Goal: Task Accomplishment & Management: Use online tool/utility

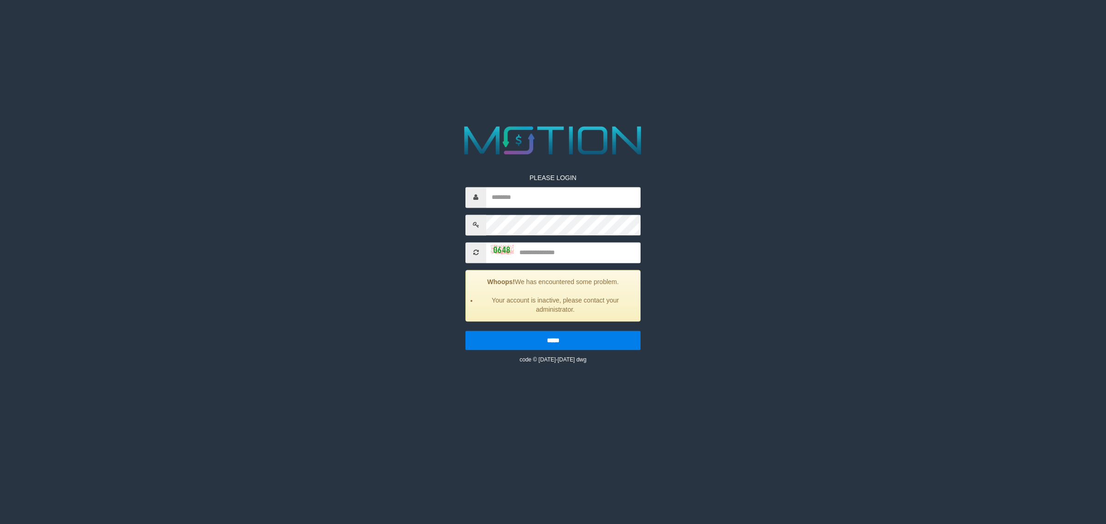
click at [195, 23] on html "PLEASE LOGIN Whoops! We has encountered some problem. Your account is inactive,…" at bounding box center [553, 11] width 1106 height 23
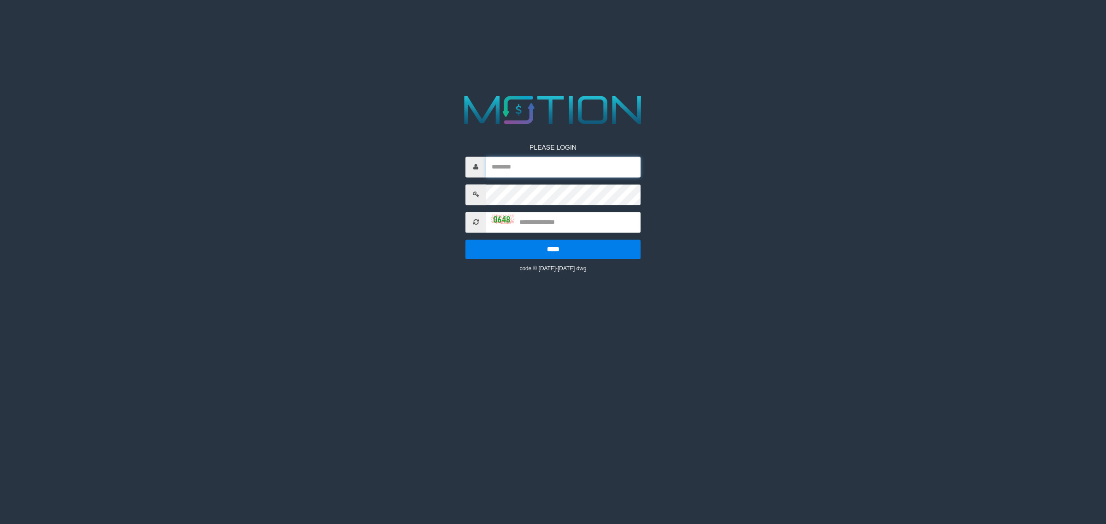
click at [549, 169] on input "text" at bounding box center [563, 167] width 154 height 21
type input "**********"
click at [530, 223] on input "text" at bounding box center [563, 222] width 154 height 21
type input "****"
click at [465, 240] on input "*****" at bounding box center [552, 249] width 175 height 19
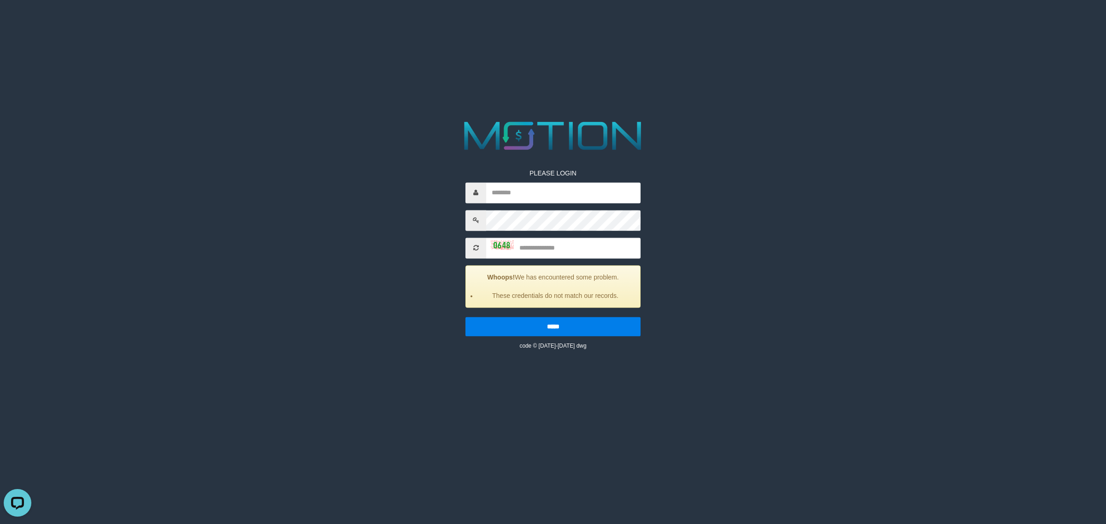
click at [807, 274] on div "PLEASE LOGIN Whoops! We has encountered some problem. These credentials do not …" at bounding box center [553, 234] width 567 height 234
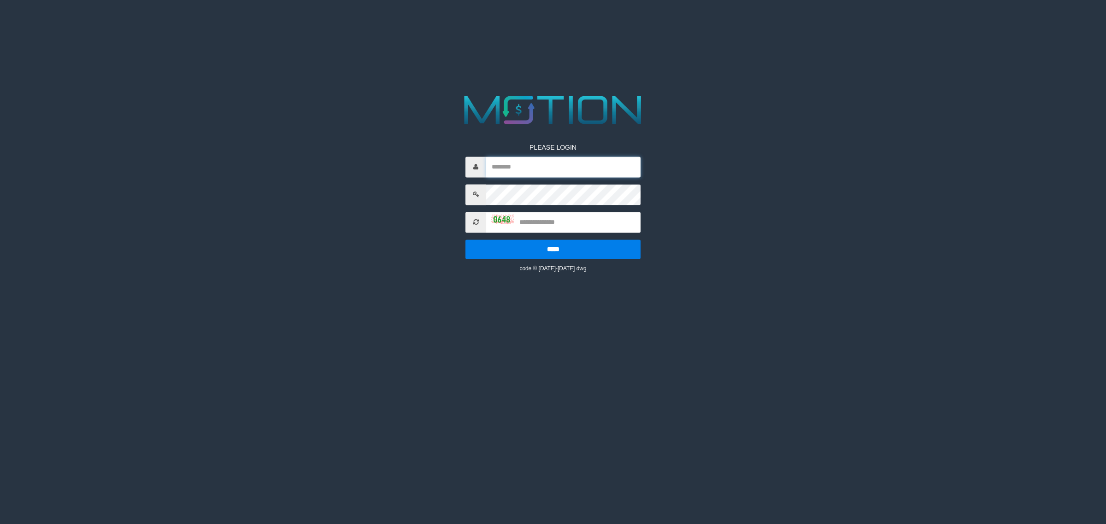
click at [544, 167] on input "text" at bounding box center [563, 167] width 154 height 21
type input "**********"
drag, startPoint x: 538, startPoint y: 218, endPoint x: 572, endPoint y: 219, distance: 34.6
click at [538, 218] on input "text" at bounding box center [563, 222] width 154 height 21
type input "****"
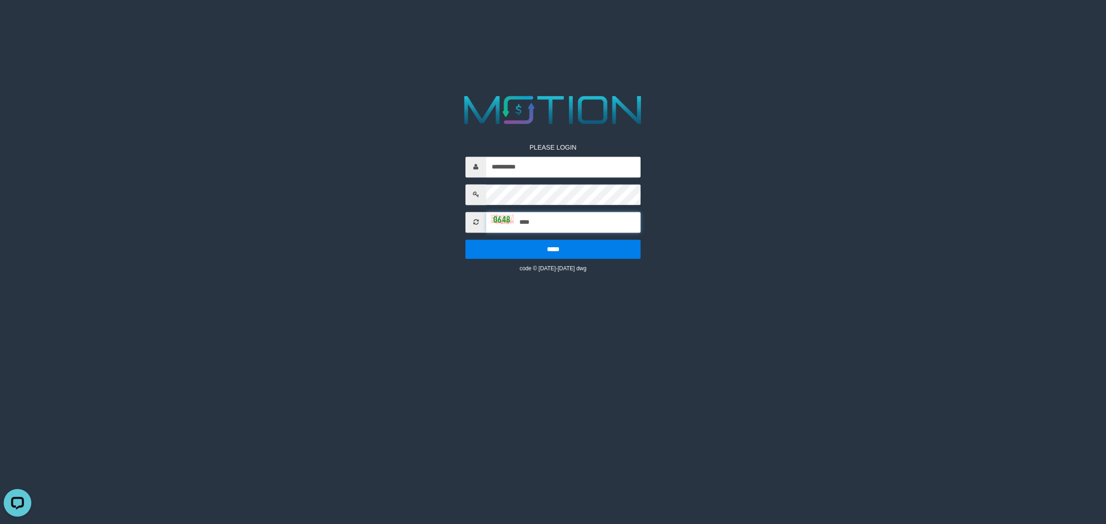
click at [465, 240] on input "*****" at bounding box center [552, 249] width 175 height 19
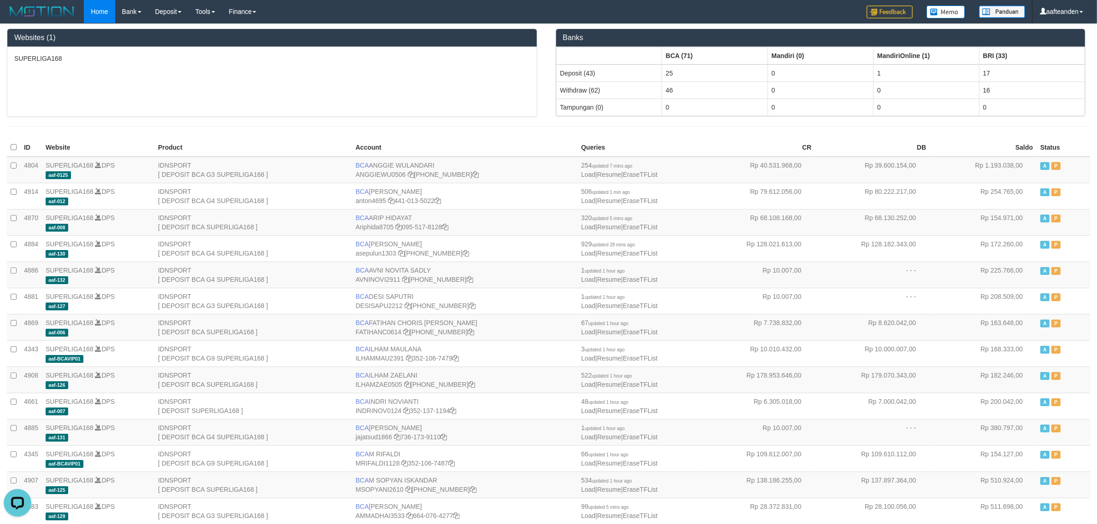
click at [302, 68] on div "SUPERLIGA168" at bounding box center [271, 82] width 529 height 70
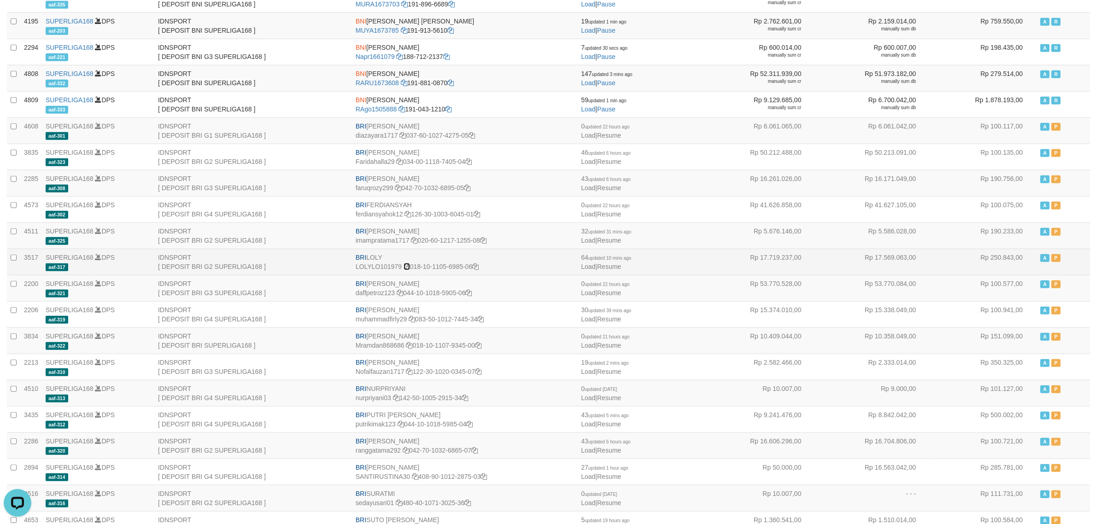
click at [404, 270] on icon at bounding box center [407, 267] width 6 height 6
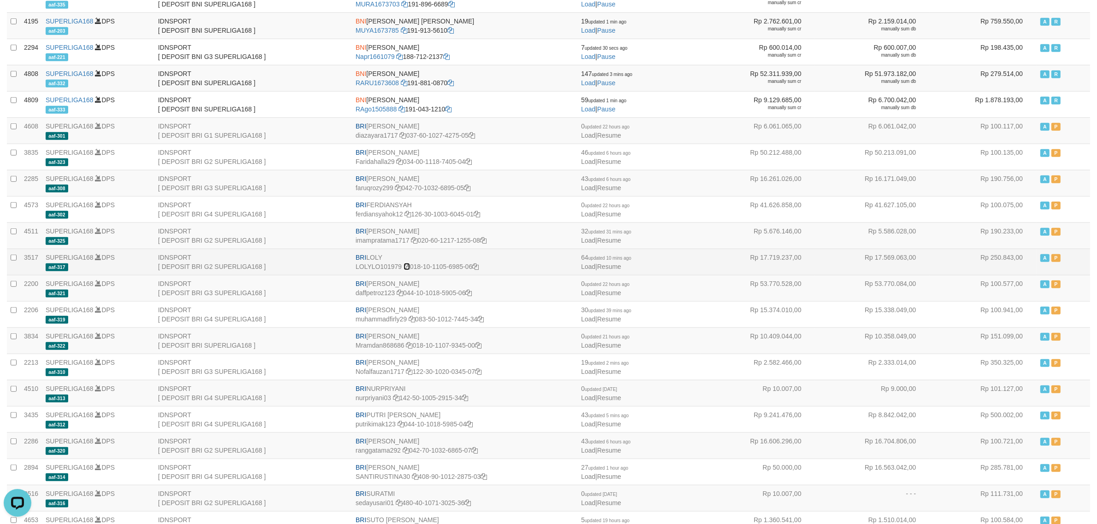
click at [404, 270] on icon at bounding box center [407, 267] width 6 height 6
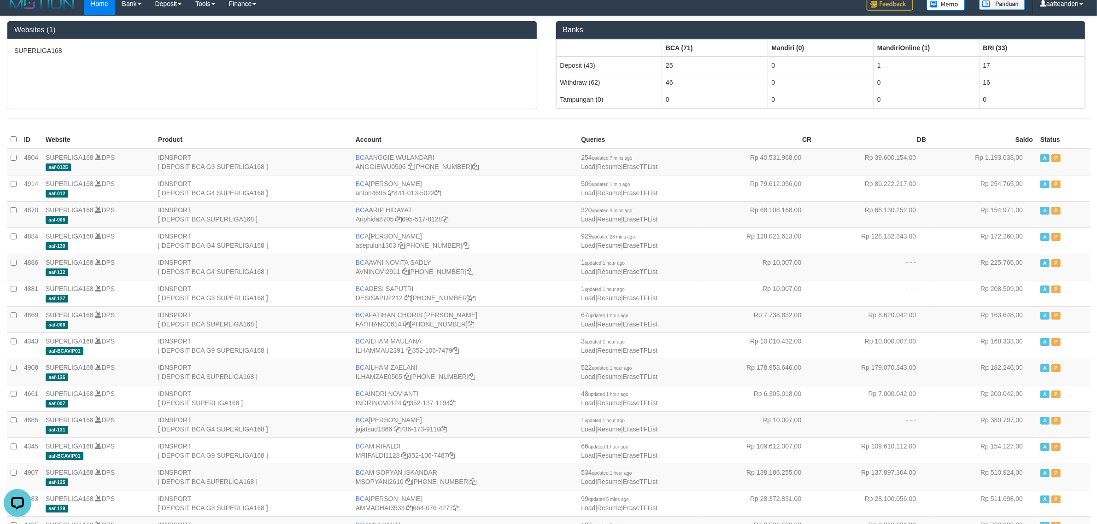
scroll to position [0, 0]
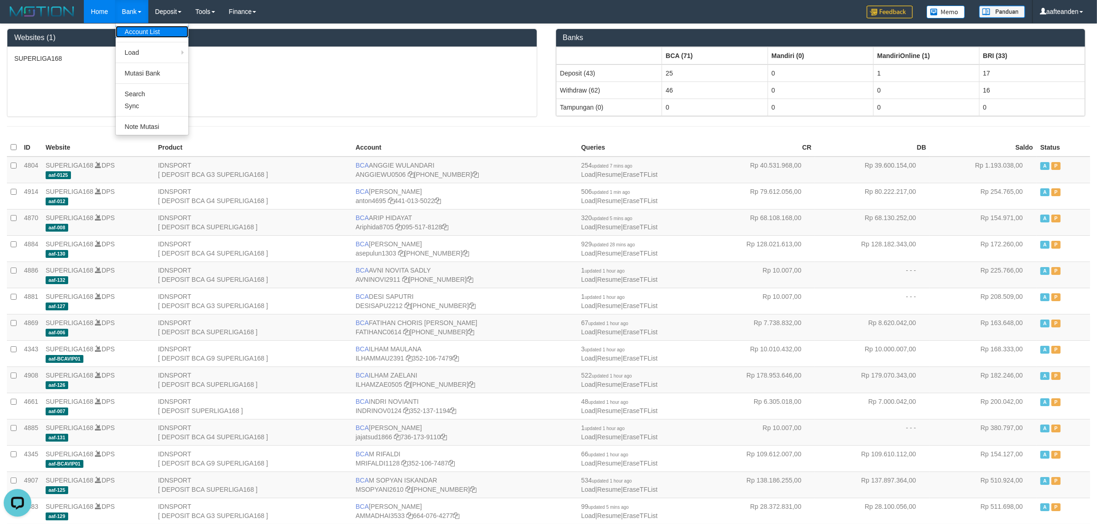
click at [134, 33] on link "Account List" at bounding box center [152, 32] width 73 height 12
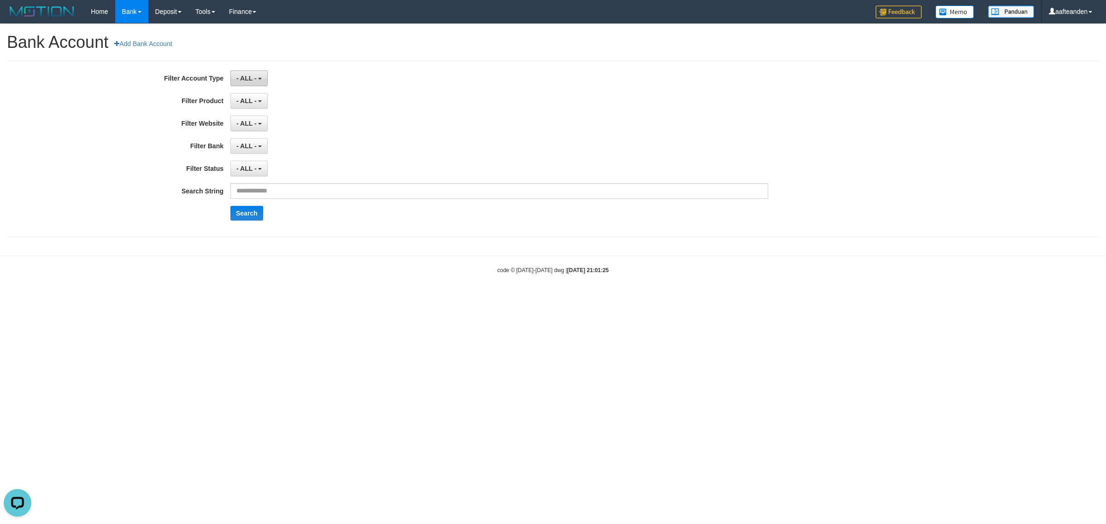
drag, startPoint x: 255, startPoint y: 77, endPoint x: 276, endPoint y: 118, distance: 46.0
click at [255, 77] on span "- ALL -" at bounding box center [246, 78] width 20 height 7
click at [276, 154] on label "DPS" at bounding box center [289, 154] width 117 height 14
select select "***"
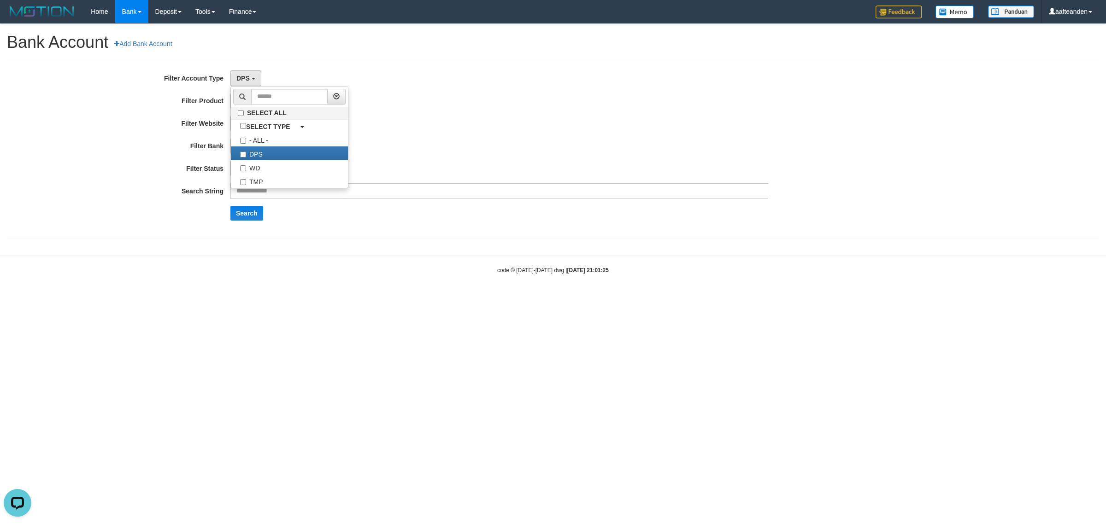
click at [493, 116] on div "- ALL - SELECT ALL SELECT GAME - ALL - [ISPORT] SUPERLIGA168" at bounding box center [499, 124] width 538 height 16
click at [249, 104] on span "- ALL -" at bounding box center [246, 100] width 20 height 7
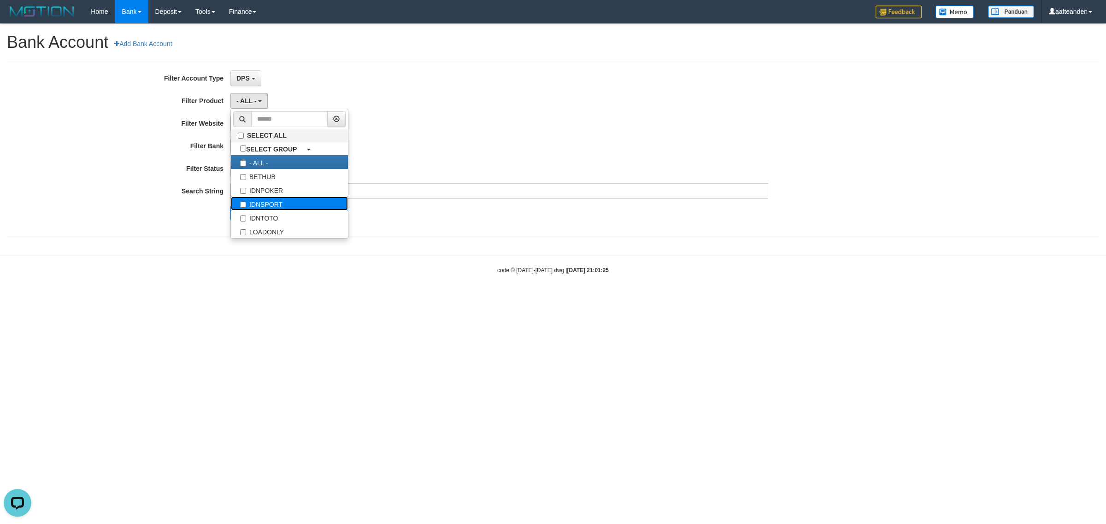
click at [273, 205] on label "IDNSPORT" at bounding box center [289, 204] width 117 height 14
select select "*"
drag, startPoint x: 523, startPoint y: 97, endPoint x: 305, endPoint y: 98, distance: 217.5
click at [522, 97] on div "IDNSPORT SELECT ALL SELECT GROUP - ALL - BETHUB IDNPOKER IDNSPORT IDNTOTO LOADO…" at bounding box center [499, 101] width 538 height 16
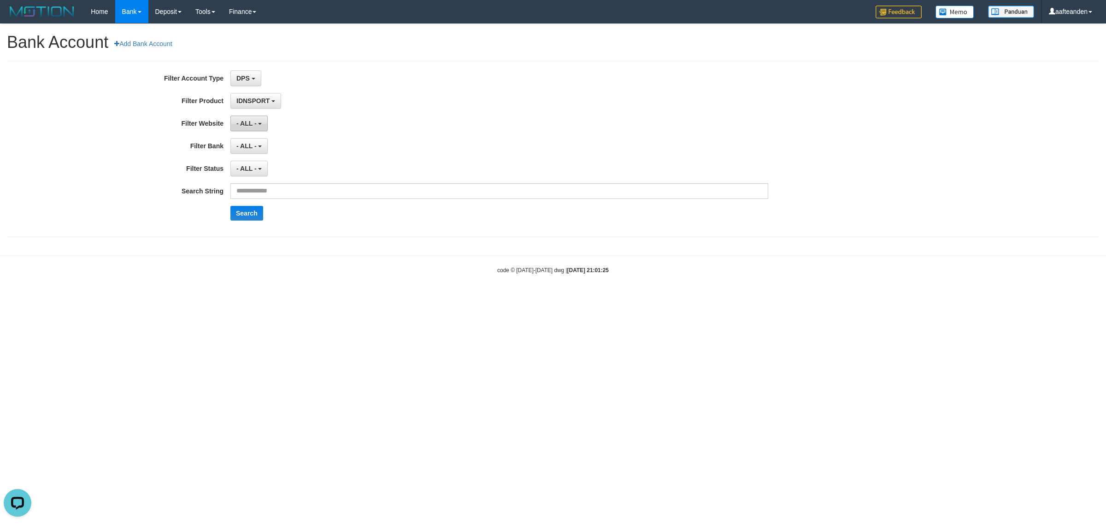
click at [248, 127] on span "- ALL -" at bounding box center [246, 123] width 20 height 7
click at [285, 203] on label "[ISPORT] SUPERLIGA168" at bounding box center [289, 199] width 117 height 14
select select "***"
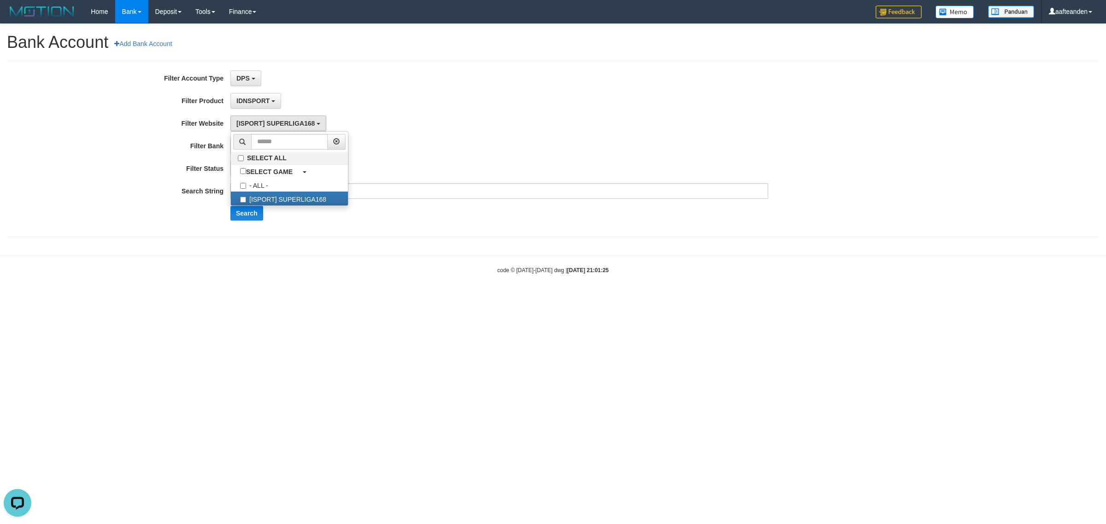
drag, startPoint x: 485, startPoint y: 109, endPoint x: 282, endPoint y: 133, distance: 204.6
click at [485, 109] on div "IDNSPORT SELECT ALL SELECT GROUP - ALL - BETHUB IDNPOKER IDNSPORT IDNTOTO LOADO…" at bounding box center [499, 101] width 538 height 16
click at [250, 153] on button "- ALL -" at bounding box center [248, 146] width 37 height 16
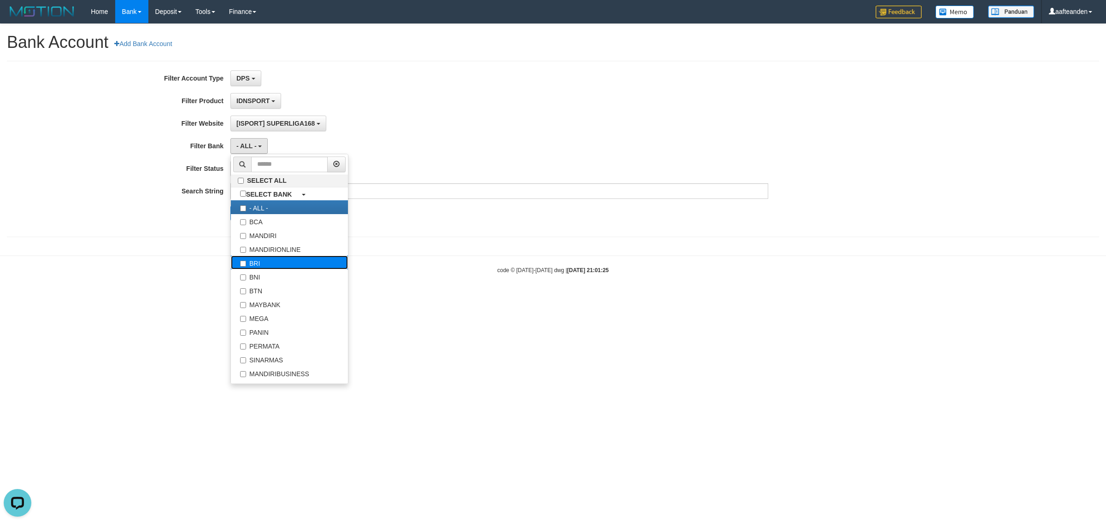
click at [265, 266] on label "BRI" at bounding box center [289, 263] width 117 height 14
select select "***"
click at [485, 102] on div "IDNSPORT SELECT ALL SELECT GROUP - ALL - BETHUB IDNPOKER IDNSPORT IDNTOTO LOADO…" at bounding box center [499, 101] width 538 height 16
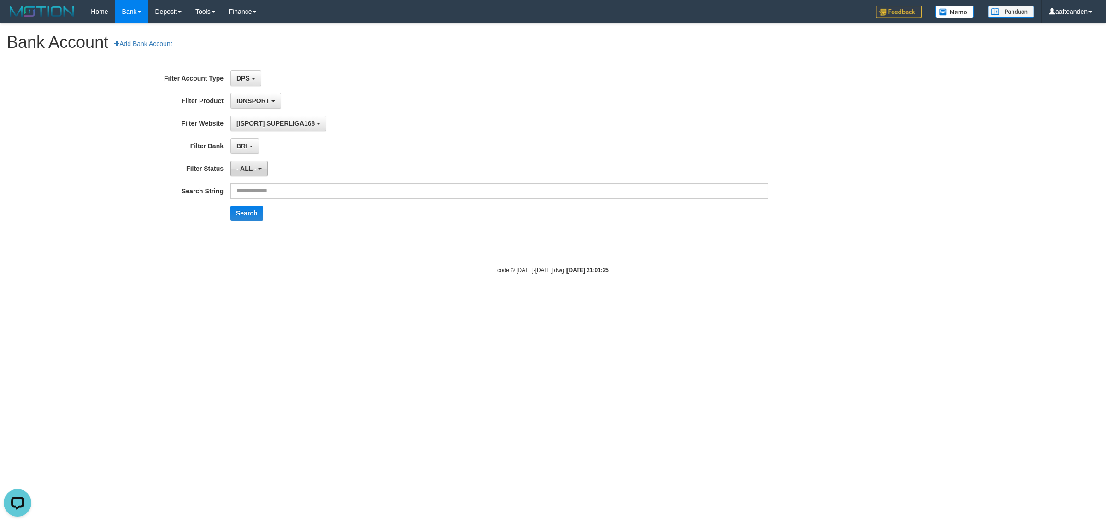
drag, startPoint x: 254, startPoint y: 165, endPoint x: 257, endPoint y: 173, distance: 8.6
click at [253, 166] on button "- ALL -" at bounding box center [248, 169] width 37 height 16
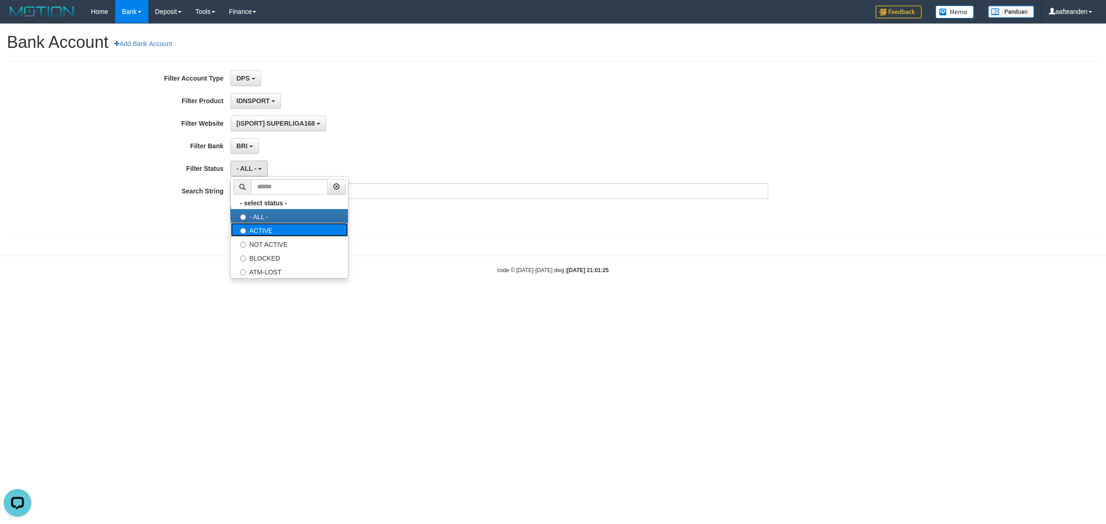
click at [275, 234] on label "ACTIVE" at bounding box center [289, 230] width 117 height 14
select select "*"
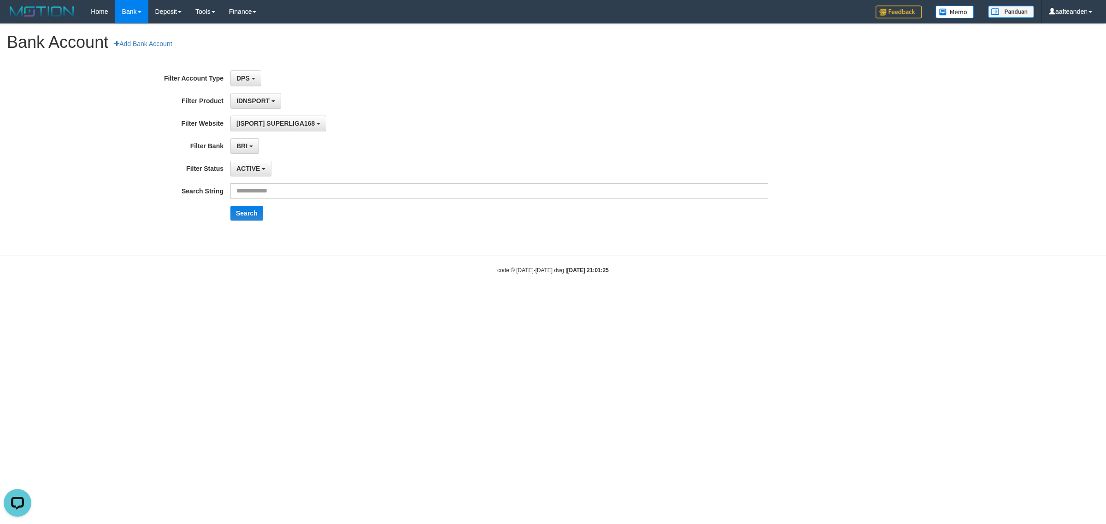
click at [456, 117] on div "[ISPORT] SUPERLIGA168 SELECT ALL SELECT GAME - ALL - [ISPORT] SUPERLIGA168" at bounding box center [499, 124] width 538 height 16
click at [241, 81] on span "DPS" at bounding box center [242, 78] width 13 height 7
click at [468, 81] on div "DPS SELECT ALL SELECT TYPE - ALL - DPS WD TMP" at bounding box center [499, 78] width 538 height 16
click at [256, 98] on span "IDNSPORT" at bounding box center [252, 100] width 33 height 7
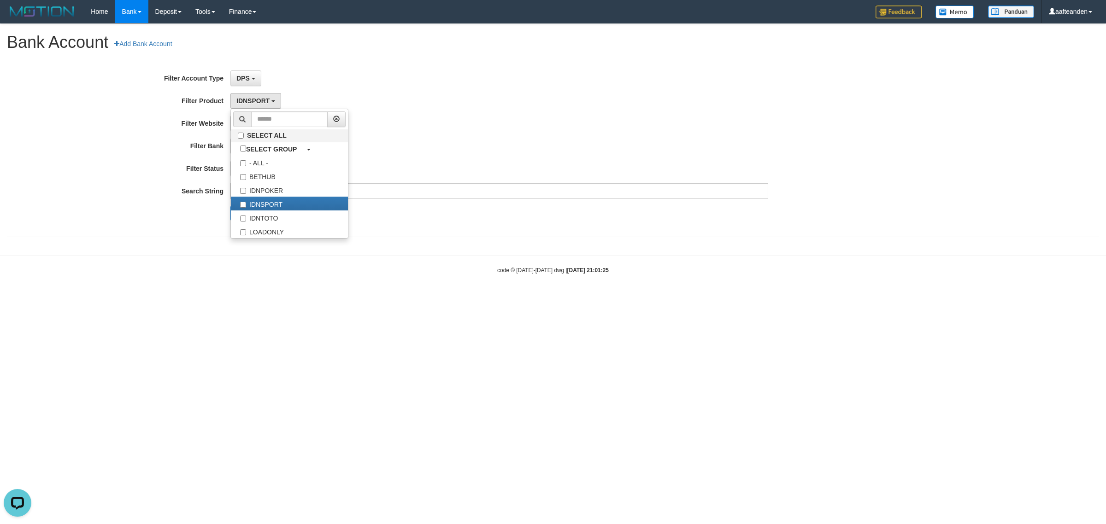
click at [509, 107] on div "IDNSPORT SELECT ALL SELECT GROUP - ALL - BETHUB IDNPOKER IDNSPORT IDNTOTO LOADO…" at bounding box center [499, 101] width 538 height 16
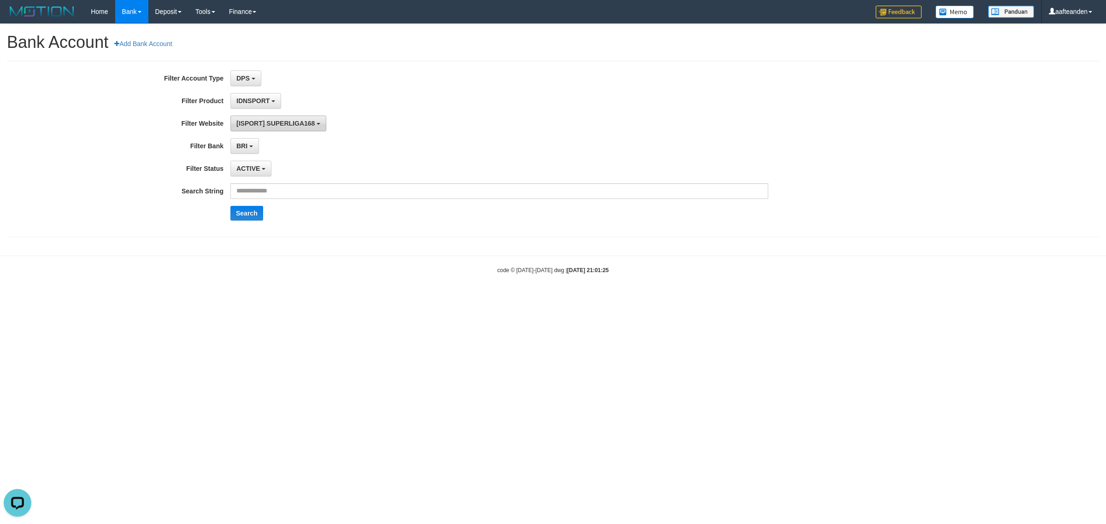
click at [255, 124] on span "[ISPORT] SUPERLIGA168" at bounding box center [275, 123] width 78 height 7
click at [475, 127] on div "[ISPORT] SUPERLIGA168 SELECT ALL SELECT GAME - ALL - [ISPORT] SUPERLIGA168" at bounding box center [499, 124] width 538 height 16
drag, startPoint x: 245, startPoint y: 147, endPoint x: 275, endPoint y: 147, distance: 29.5
click at [245, 147] on span "BRI" at bounding box center [241, 145] width 11 height 7
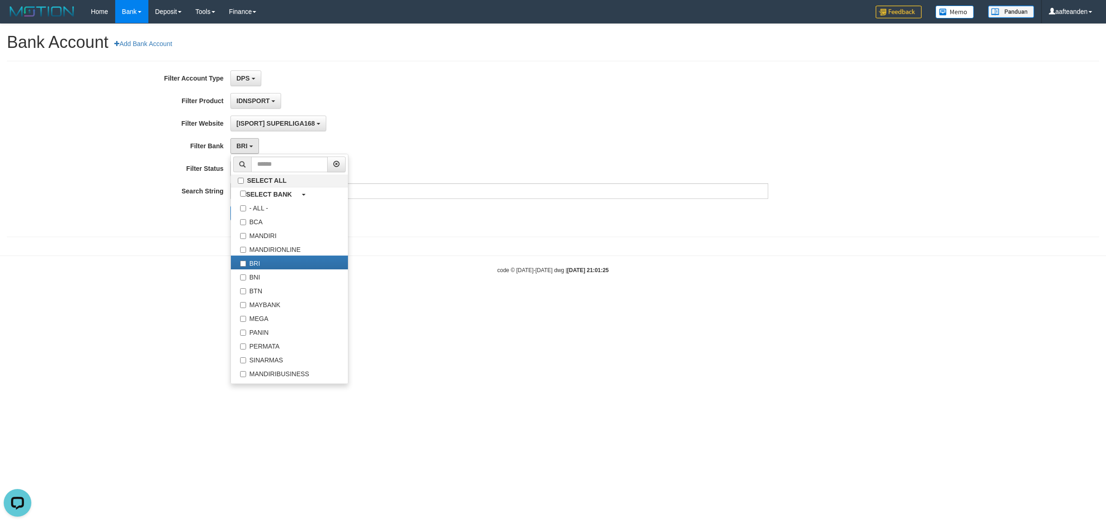
click at [503, 113] on div "**********" at bounding box center [460, 148] width 921 height 157
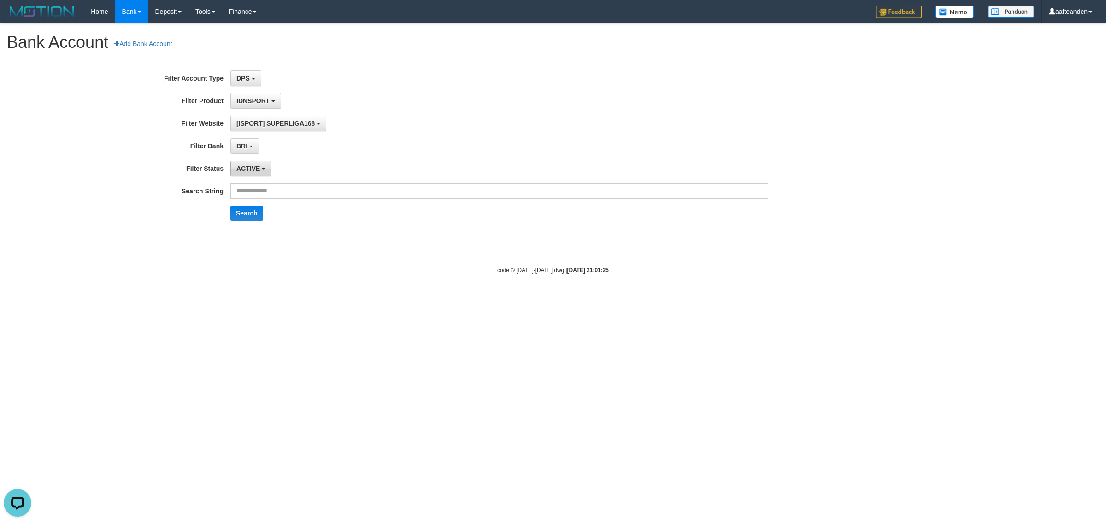
click at [259, 169] on span "ACTIVE" at bounding box center [247, 168] width 23 height 7
click at [493, 100] on div "IDNSPORT SELECT ALL SELECT GROUP - ALL - BETHUB IDNPOKER IDNSPORT IDNTOTO LOADO…" at bounding box center [499, 101] width 538 height 16
click at [248, 77] on span "DPS" at bounding box center [242, 78] width 13 height 7
click at [468, 86] on div "DPS SELECT ALL SELECT TYPE - ALL - DPS WD TMP" at bounding box center [499, 78] width 538 height 16
click at [267, 100] on span "IDNSPORT" at bounding box center [252, 100] width 33 height 7
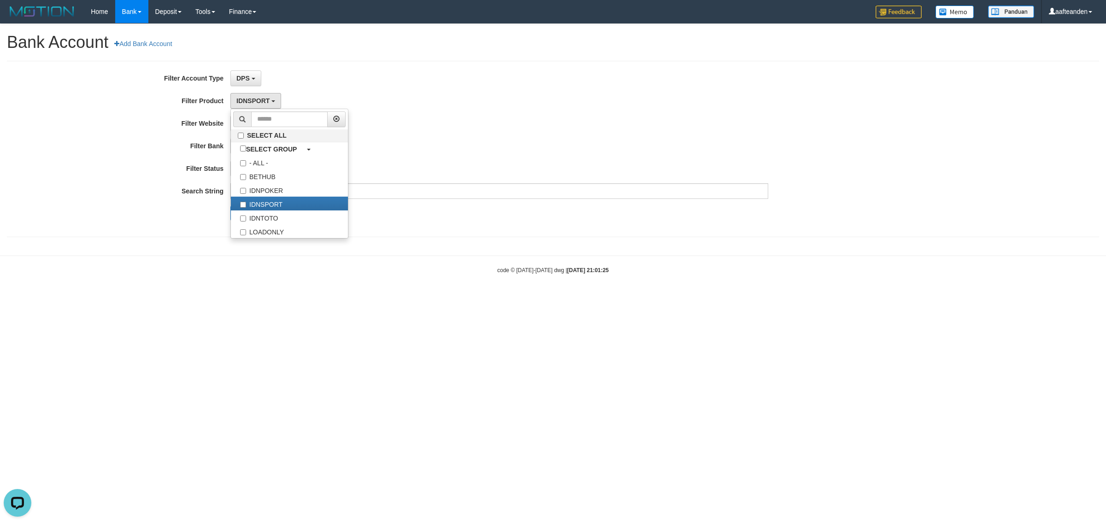
click at [505, 121] on div "[ISPORT] SUPERLIGA168 SELECT ALL SELECT GAME - ALL - [ISPORT] SUPERLIGA168" at bounding box center [499, 124] width 538 height 16
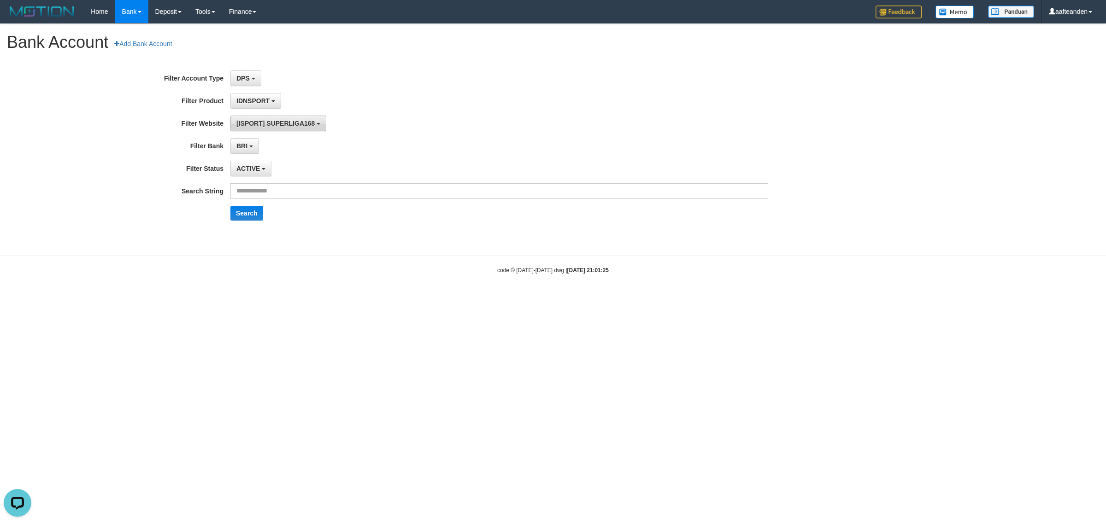
click at [282, 121] on span "[ISPORT] SUPERLIGA168" at bounding box center [275, 123] width 78 height 7
click at [528, 111] on div "**********" at bounding box center [460, 148] width 921 height 157
click at [234, 150] on button "BRI" at bounding box center [244, 146] width 29 height 16
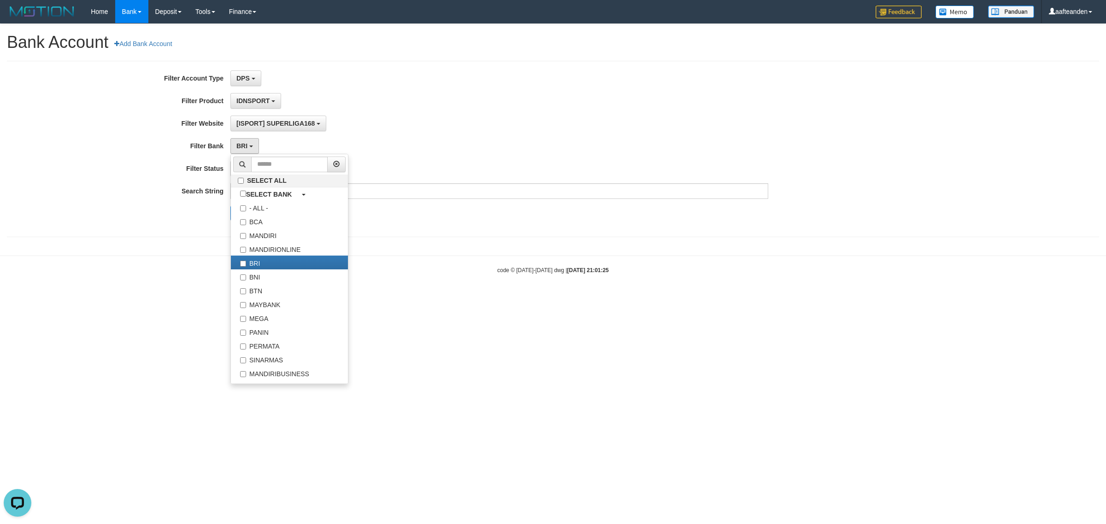
click at [491, 116] on div "[ISPORT] SUPERLIGA168 SELECT ALL SELECT GAME - ALL - [ISPORT] SUPERLIGA168" at bounding box center [499, 124] width 538 height 16
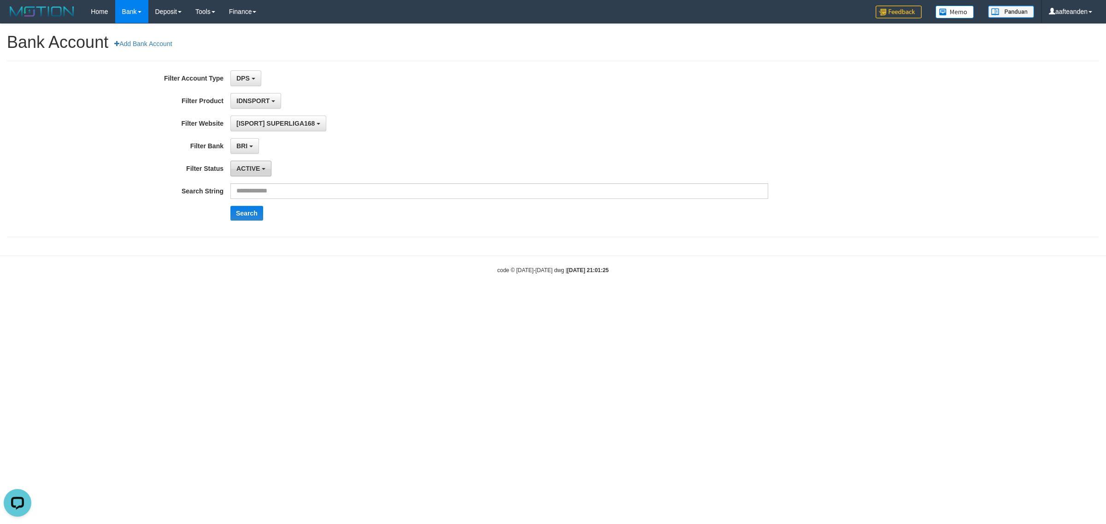
click at [254, 176] on button "ACTIVE" at bounding box center [250, 169] width 41 height 16
click at [456, 121] on div "[ISPORT] SUPERLIGA168 SELECT ALL SELECT GAME - ALL - [ISPORT] SUPERLIGA168" at bounding box center [499, 124] width 538 height 16
click at [266, 100] on span "IDNSPORT" at bounding box center [252, 100] width 33 height 7
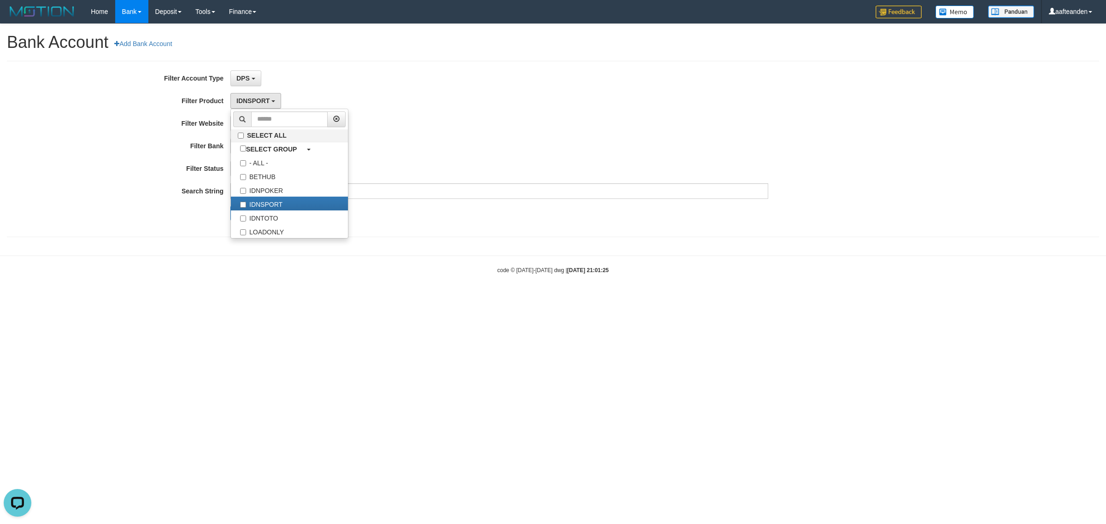
click at [480, 96] on div "IDNSPORT SELECT ALL SELECT GROUP - ALL - BETHUB IDNPOKER IDNSPORT IDNTOTO LOADO…" at bounding box center [499, 101] width 538 height 16
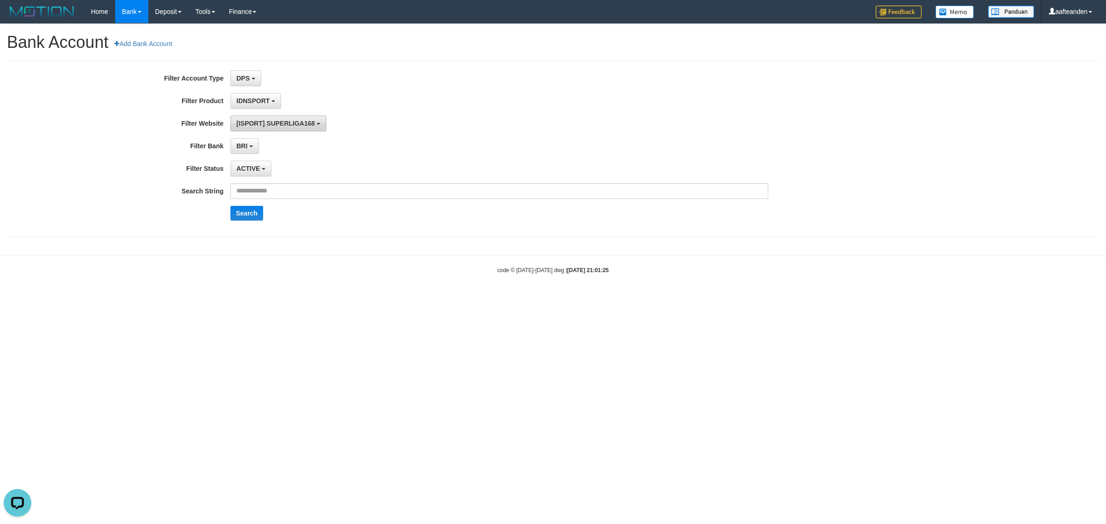
click at [291, 121] on span "[ISPORT] SUPERLIGA168" at bounding box center [275, 123] width 78 height 7
drag, startPoint x: 507, startPoint y: 113, endPoint x: 464, endPoint y: 123, distance: 44.4
click at [505, 114] on div "**********" at bounding box center [460, 148] width 921 height 157
click at [235, 144] on button "BRI" at bounding box center [244, 146] width 29 height 16
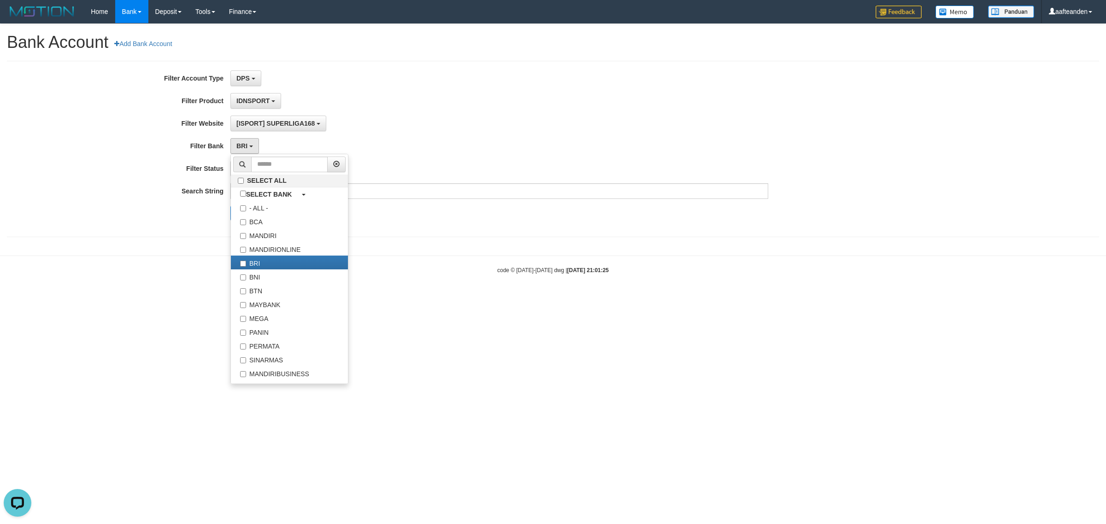
drag, startPoint x: 496, startPoint y: 120, endPoint x: 352, endPoint y: 143, distance: 146.0
click at [494, 121] on div "[ISPORT] SUPERLIGA168 SELECT ALL SELECT GAME - ALL - [ISPORT] SUPERLIGA168" at bounding box center [499, 124] width 538 height 16
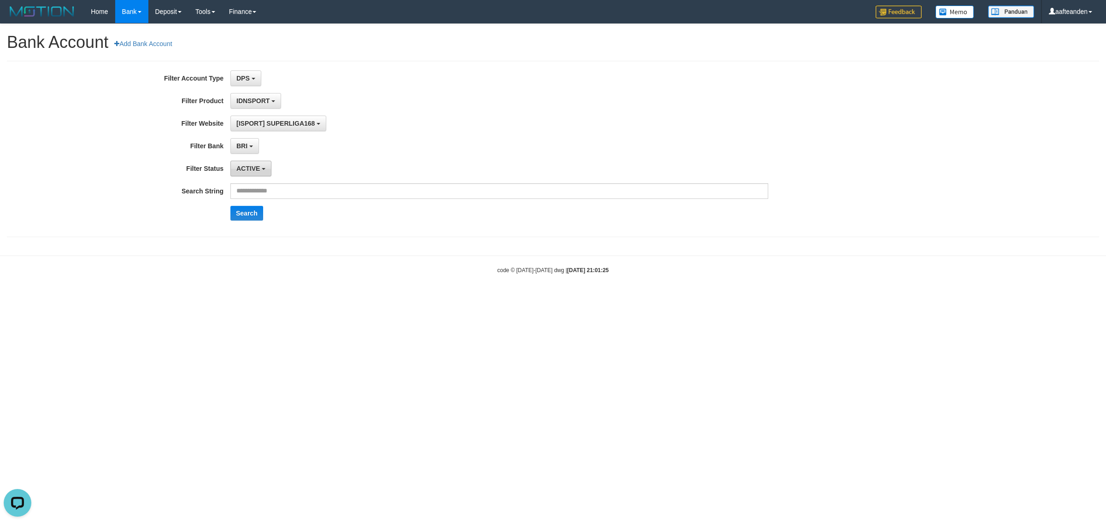
click at [251, 170] on span "ACTIVE" at bounding box center [247, 168] width 23 height 7
click at [499, 127] on div "[ISPORT] SUPERLIGA168 SELECT ALL SELECT GAME - ALL - [ISPORT] SUPERLIGA168" at bounding box center [499, 124] width 538 height 16
click at [284, 192] on input "text" at bounding box center [499, 191] width 538 height 16
paste input "**********"
type input "**********"
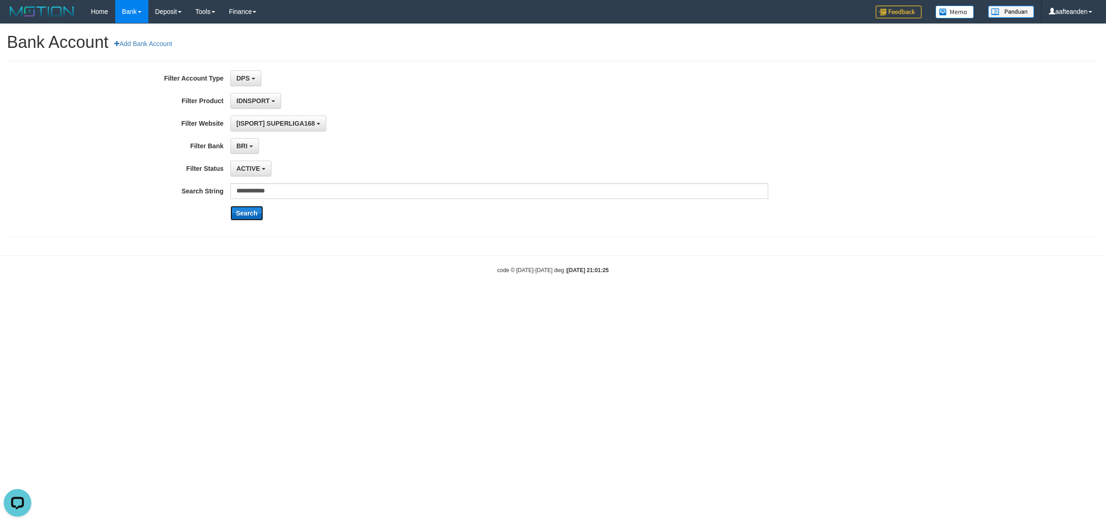
click at [253, 213] on button "Search" at bounding box center [246, 213] width 33 height 15
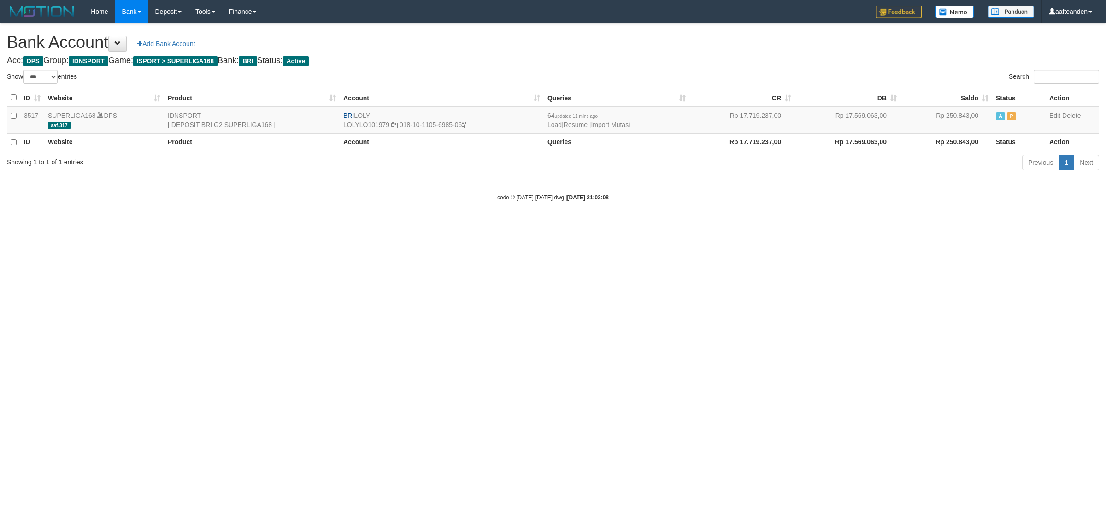
select select "***"
click at [257, 225] on html "Toggle navigation Home Bank Account List Load By Website Group [ISPORT] SUPERLI…" at bounding box center [553, 112] width 1106 height 225
click at [381, 225] on html "Toggle navigation Home Bank Account List Load By Website Group [ISPORT] SUPERLI…" at bounding box center [553, 112] width 1106 height 225
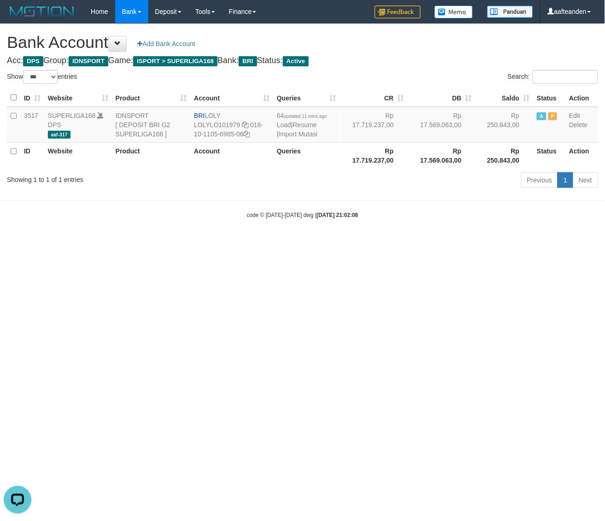
click at [304, 242] on html "Toggle navigation Home Bank Account List Load By Website Group [ISPORT] SUPERLI…" at bounding box center [302, 121] width 605 height 242
click at [303, 242] on html "Toggle navigation Home Bank Account List Load By Website Group [ISPORT] SUPERLI…" at bounding box center [302, 121] width 605 height 242
click at [302, 242] on html "Toggle navigation Home Bank Account List Load By Website Group [ISPORT] SUPERLI…" at bounding box center [302, 121] width 605 height 242
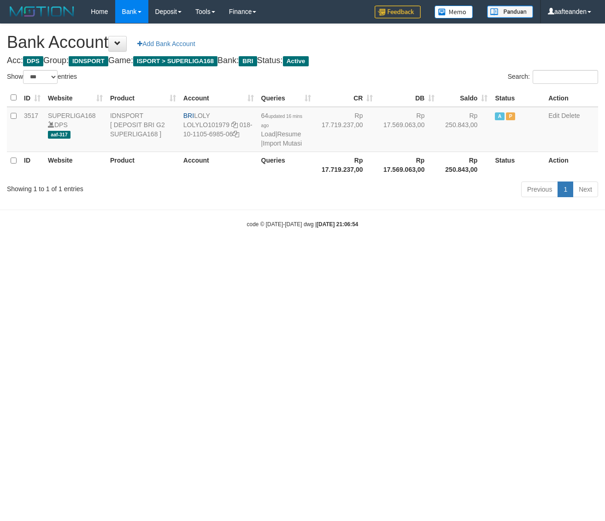
select select "***"
click at [264, 143] on link "Import Mutasi" at bounding box center [282, 143] width 39 height 7
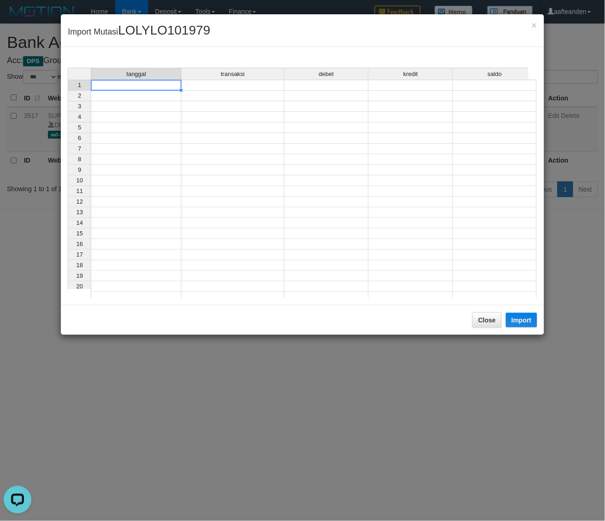
click at [137, 88] on td at bounding box center [136, 85] width 91 height 11
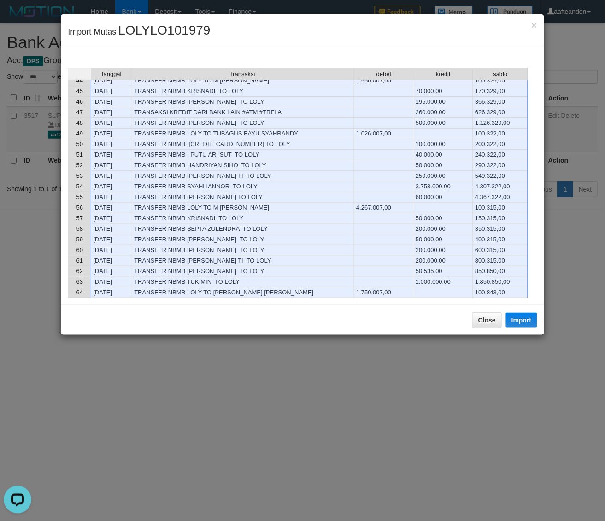
scroll to position [576, 0]
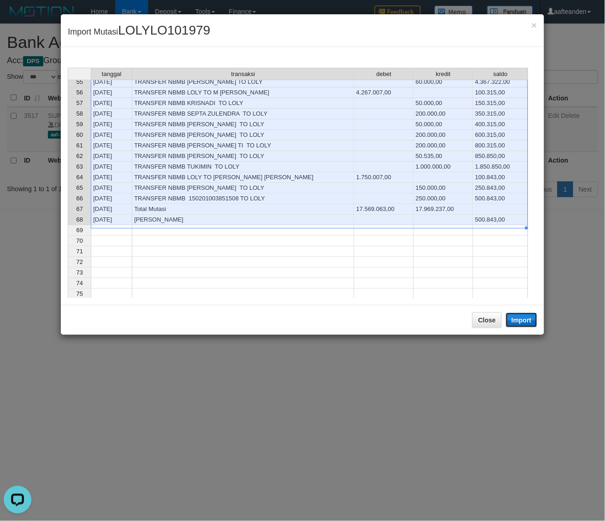
click at [524, 321] on button "Import" at bounding box center [521, 320] width 31 height 15
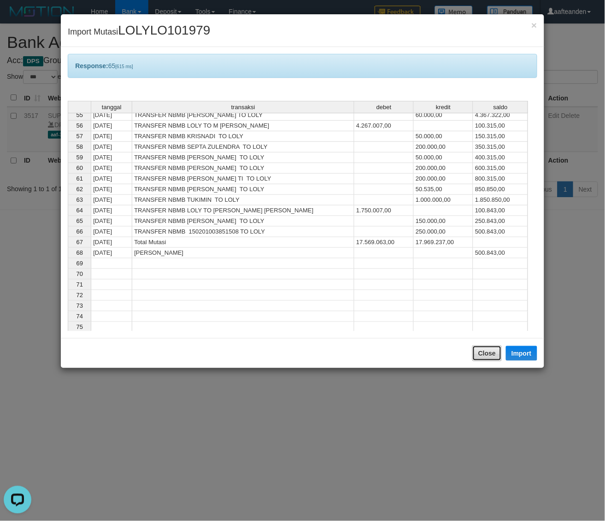
click at [482, 354] on button "Close" at bounding box center [486, 354] width 29 height 16
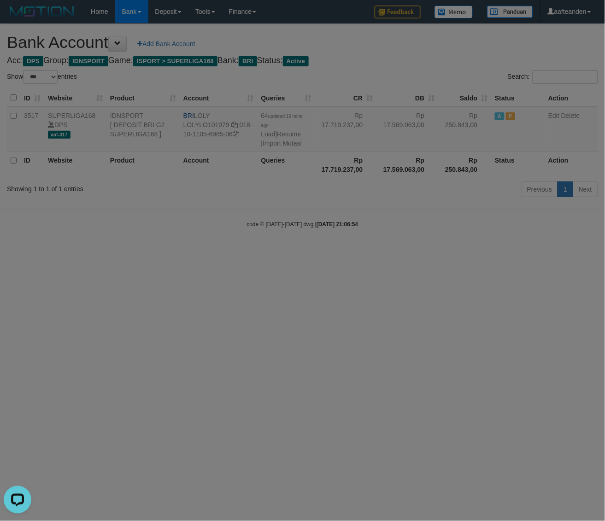
click at [482, 252] on body "Toggle navigation Home Bank Account List Load By Website Group [ISPORT] SUPERLI…" at bounding box center [302, 126] width 605 height 252
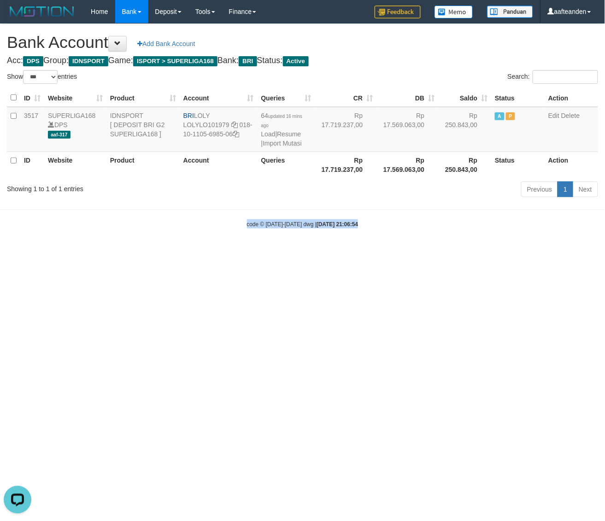
click at [482, 252] on html "Toggle navigation Home Bank Account List Load By Website Group [ISPORT] SUPERLI…" at bounding box center [302, 126] width 605 height 252
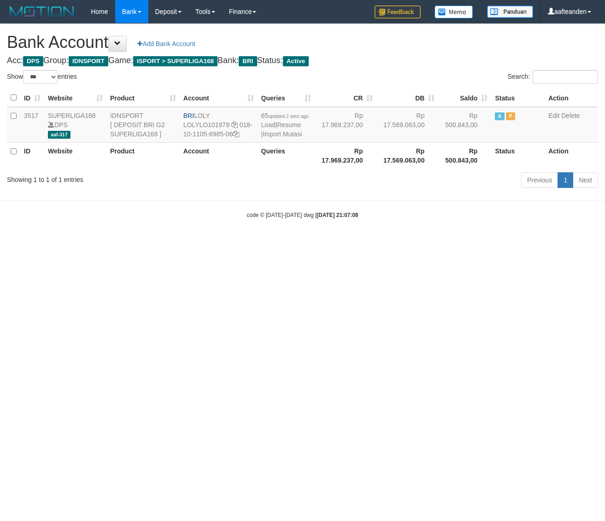
select select "***"
drag, startPoint x: 153, startPoint y: 271, endPoint x: 183, endPoint y: 215, distance: 63.5
click at [154, 242] on html "Toggle navigation Home Bank Account List Load By Website Group [ISPORT] SUPERLI…" at bounding box center [302, 121] width 605 height 242
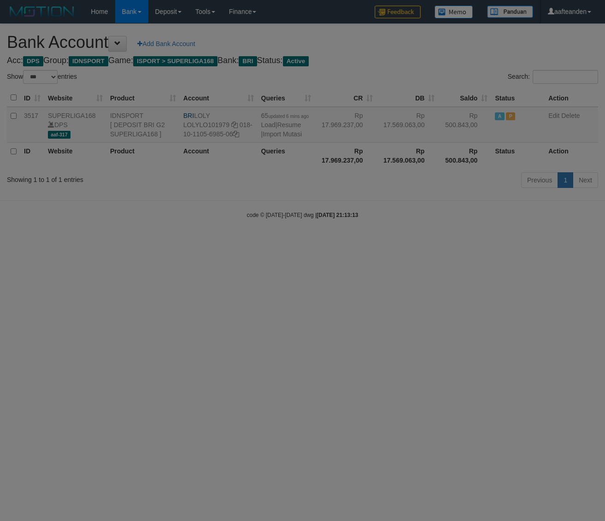
select select "***"
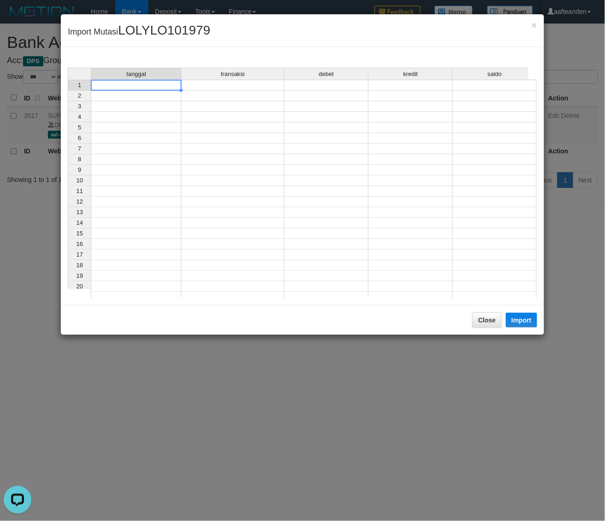
click at [156, 84] on td at bounding box center [136, 85] width 91 height 11
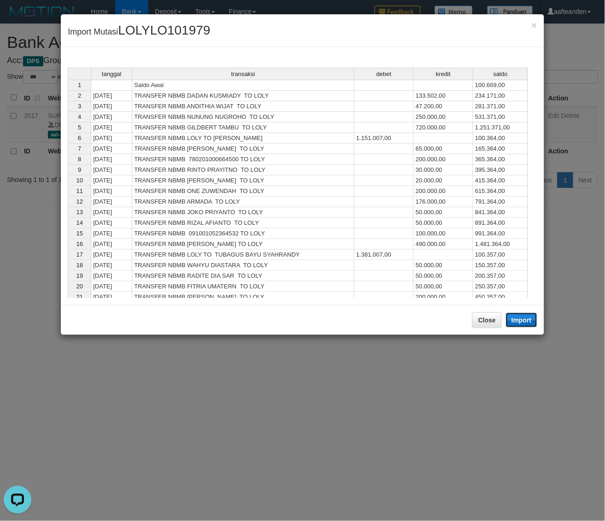
click at [523, 318] on button "Import" at bounding box center [521, 320] width 31 height 15
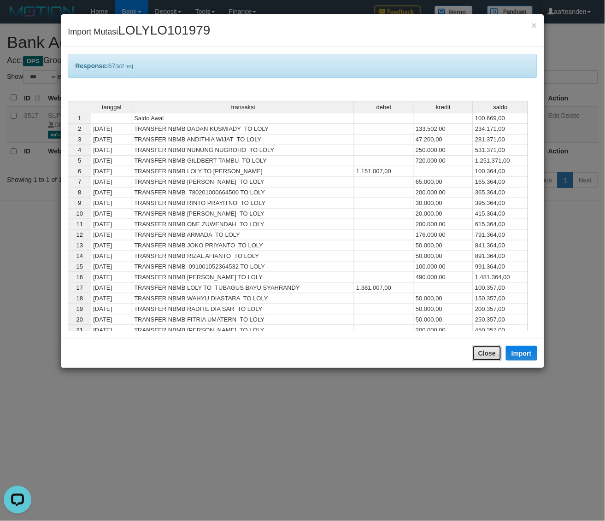
click at [481, 356] on button "Close" at bounding box center [486, 354] width 29 height 16
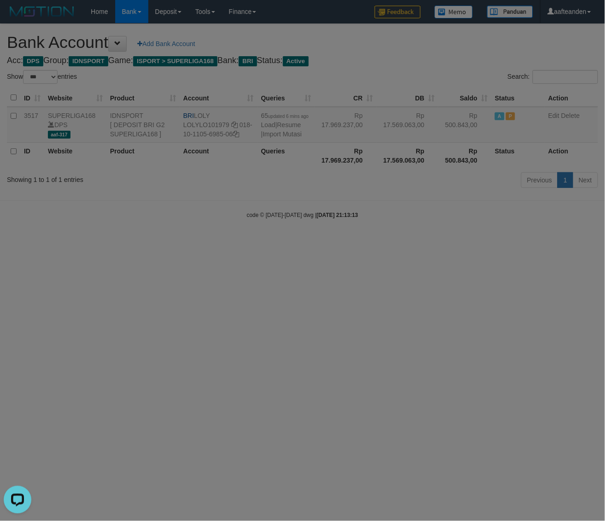
click at [481, 242] on body "Toggle navigation Home Bank Account List Load By Website Group [ISPORT] SUPERLI…" at bounding box center [302, 121] width 605 height 242
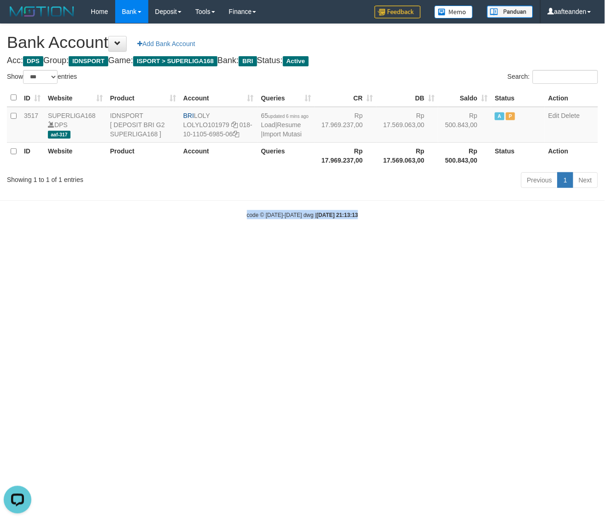
click at [481, 242] on html "Toggle navigation Home Bank Account List Load By Website Group [ISPORT] SUPERLI…" at bounding box center [302, 121] width 605 height 242
select select "***"
drag, startPoint x: 196, startPoint y: 117, endPoint x: 234, endPoint y: 111, distance: 38.3
click at [234, 111] on td "BRI LOLY LOLYLO101979 018-10-1105-6985-06" at bounding box center [219, 125] width 78 height 36
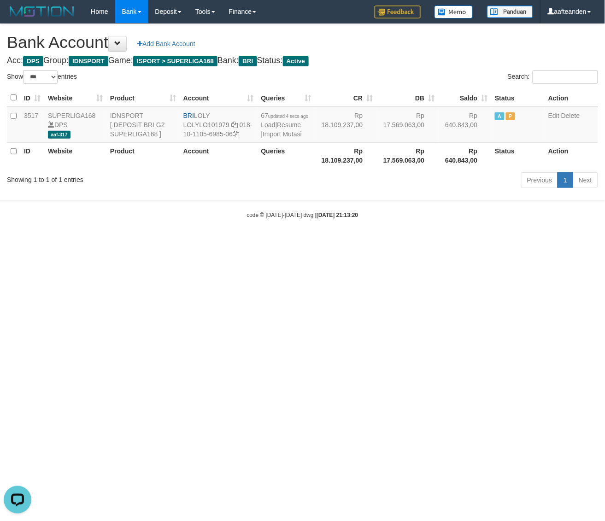
copy td "LOLY"
drag, startPoint x: 239, startPoint y: 123, endPoint x: 245, endPoint y: 134, distance: 12.4
click at [245, 134] on td "BRI LOLY LOLYLO101979 018-10-1105-6985-06" at bounding box center [219, 125] width 78 height 36
copy td "018-10-1105-6985-06"
click at [352, 242] on html "Toggle navigation Home Bank Account List Load By Website Group [ISPORT] SUPERLI…" at bounding box center [302, 121] width 605 height 242
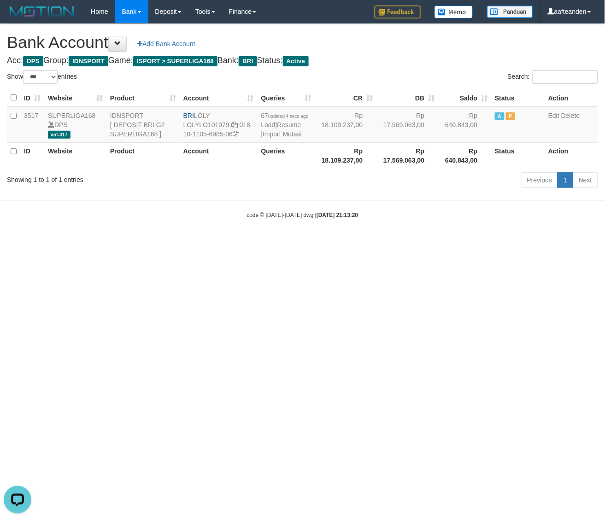
click at [353, 242] on html "Toggle navigation Home Bank Account List Load By Website Group [ISPORT] SUPERLI…" at bounding box center [302, 121] width 605 height 242
click at [355, 242] on html "Toggle navigation Home Bank Account List Load By Website Group [ISPORT] SUPERLI…" at bounding box center [302, 121] width 605 height 242
select select "***"
click at [266, 134] on link "Import Mutasi" at bounding box center [282, 133] width 39 height 7
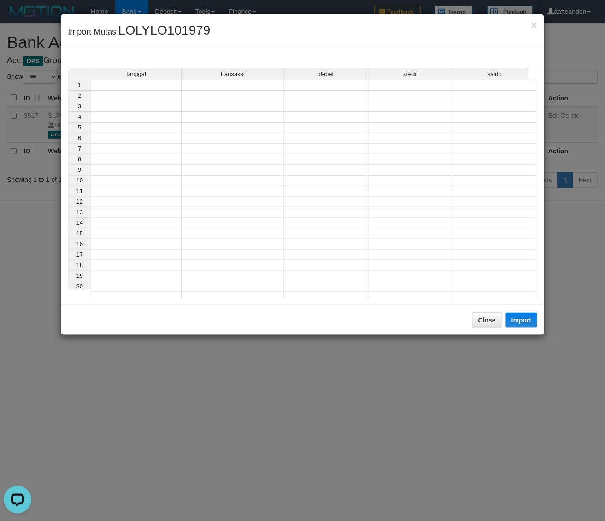
click at [142, 88] on td at bounding box center [136, 85] width 91 height 11
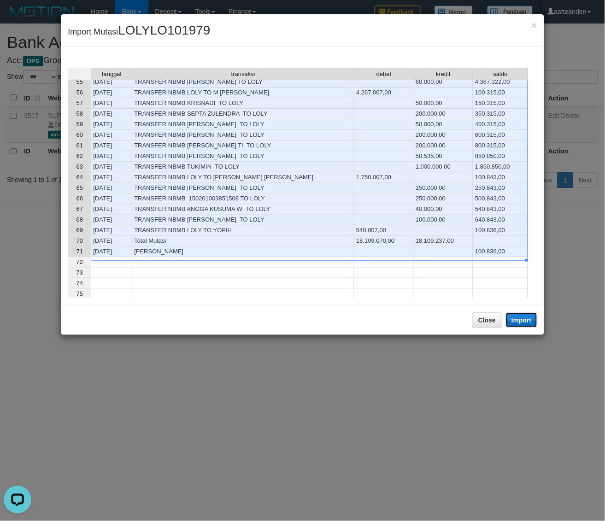
click at [524, 318] on button "Import" at bounding box center [521, 320] width 31 height 15
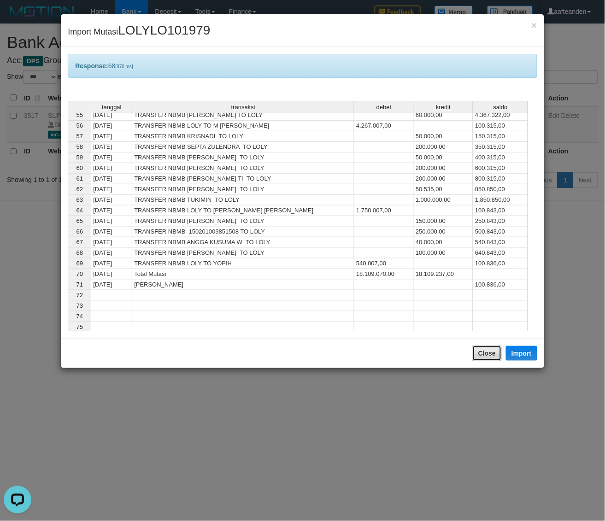
click at [484, 348] on button "Close" at bounding box center [486, 354] width 29 height 16
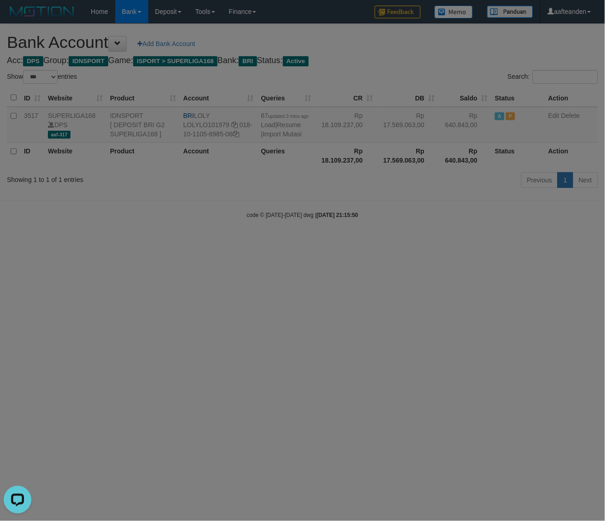
click at [484, 242] on body "Toggle navigation Home Bank Account List Load By Website Group [ISPORT] SUPERLI…" at bounding box center [302, 121] width 605 height 242
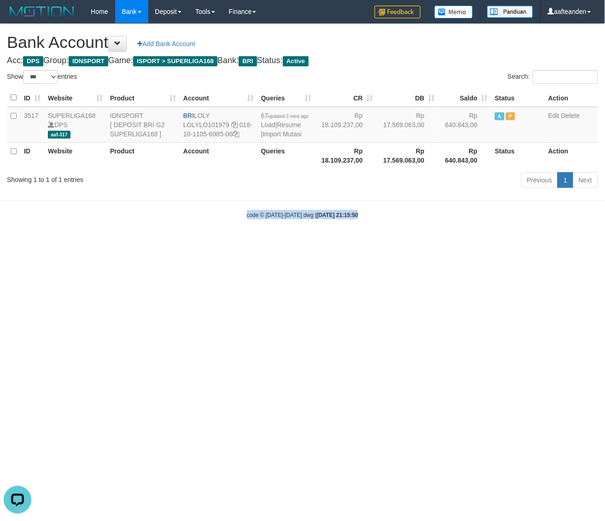
click at [484, 242] on html "Toggle navigation Home Bank Account List Load By Website Group [ISPORT] SUPERLI…" at bounding box center [302, 121] width 605 height 242
select select "***"
drag, startPoint x: 261, startPoint y: 309, endPoint x: 270, endPoint y: 219, distance: 90.7
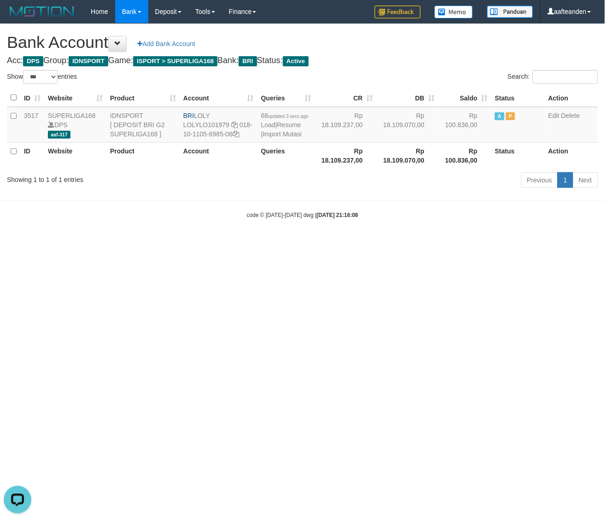
click at [263, 242] on html "Toggle navigation Home Bank Account List Load By Website Group [ISPORT] SUPERLI…" at bounding box center [302, 121] width 605 height 242
select select "***"
click at [268, 138] on link "Import Mutasi" at bounding box center [282, 133] width 39 height 7
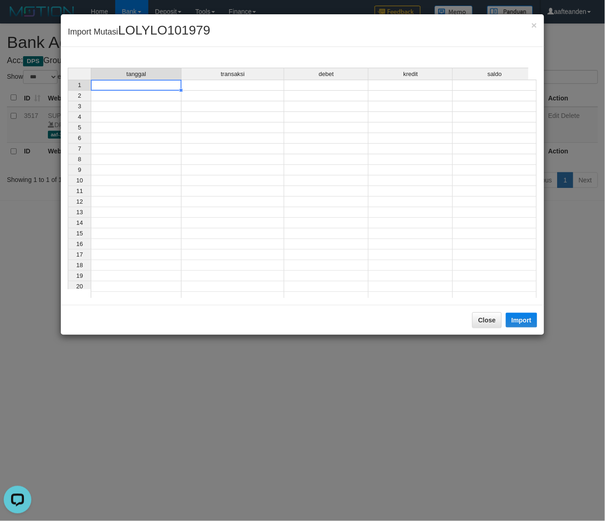
click at [155, 86] on td at bounding box center [136, 85] width 91 height 11
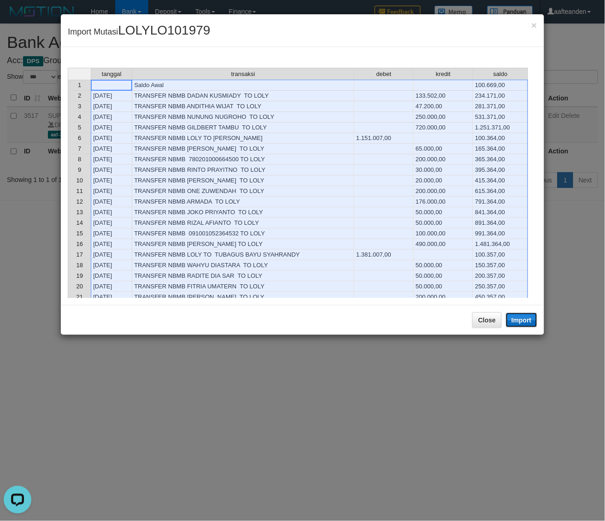
click at [523, 323] on button "Import" at bounding box center [521, 320] width 31 height 15
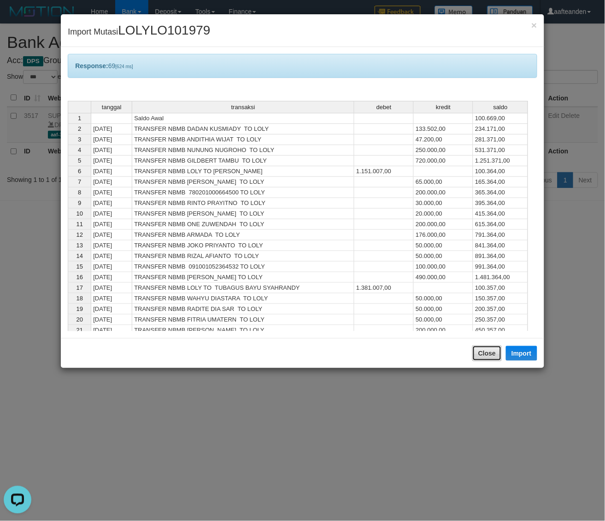
click at [486, 348] on button "Close" at bounding box center [486, 354] width 29 height 16
click at [485, 242] on body "Toggle navigation Home Bank Account List Load By Website Group [ISPORT] SUPERLI…" at bounding box center [302, 121] width 605 height 242
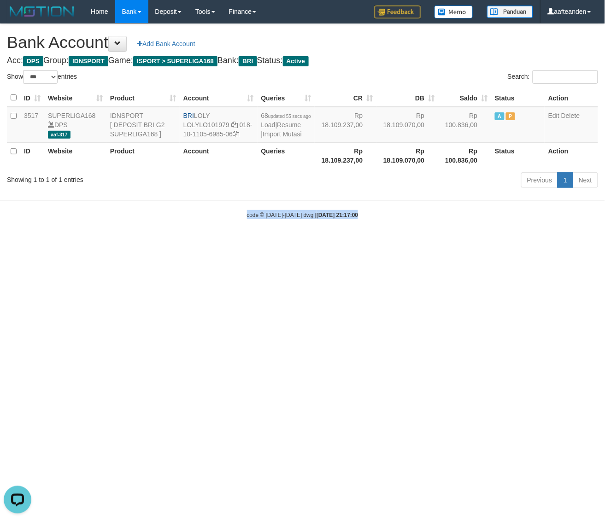
click at [485, 242] on html "Toggle navigation Home Bank Account List Load By Website Group [ISPORT] SUPERLI…" at bounding box center [302, 121] width 605 height 242
select select "***"
drag, startPoint x: 300, startPoint y: 306, endPoint x: 275, endPoint y: 157, distance: 151.9
click at [300, 242] on html "Toggle navigation Home Bank Account List Load By Website Group [ISPORT] SUPERLI…" at bounding box center [302, 121] width 605 height 242
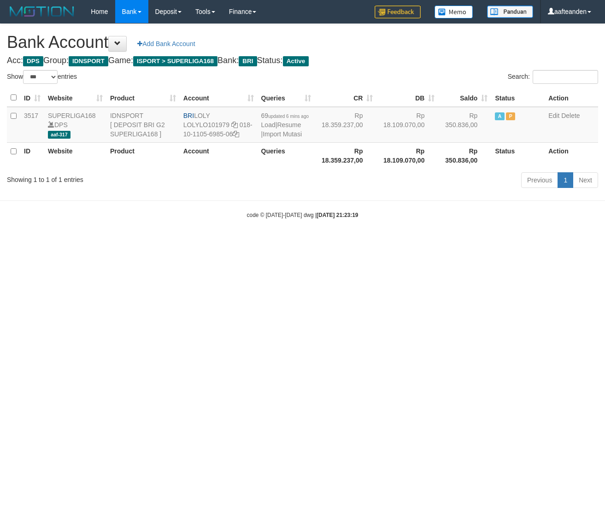
select select "***"
click at [268, 136] on link "Import Mutasi" at bounding box center [282, 133] width 39 height 7
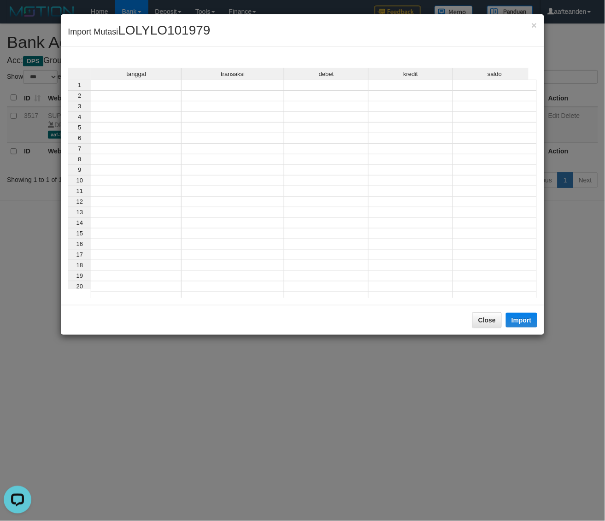
click at [68, 90] on div "tanggal transaksi debet kredit saldo 1 2 3 4 5 6 7 8 9 10 11 12 13 14 15 16 17 …" at bounding box center [68, 185] width 0 height 235
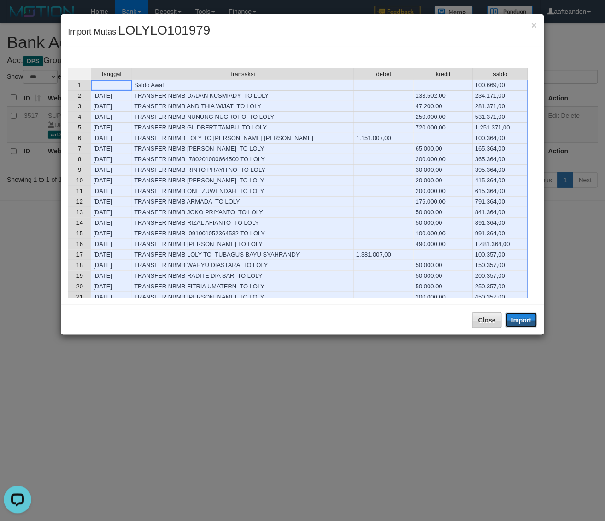
click at [529, 319] on button "Import" at bounding box center [521, 320] width 31 height 15
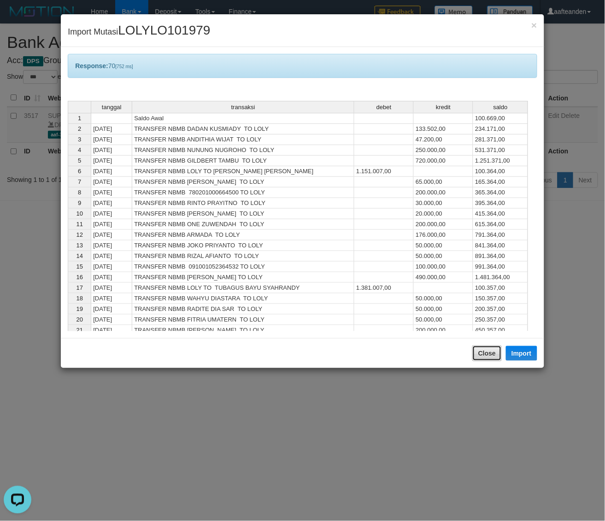
click at [485, 354] on button "Close" at bounding box center [486, 354] width 29 height 16
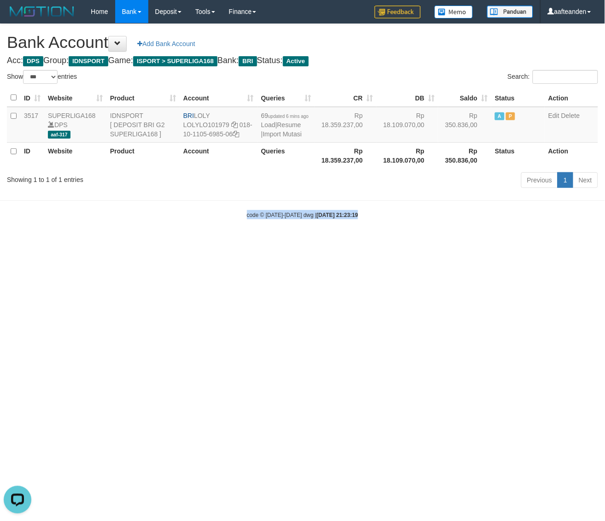
click at [485, 242] on html "Toggle navigation Home Bank Account List Load By Website Group [ISPORT] SUPERLI…" at bounding box center [302, 121] width 605 height 242
select select "***"
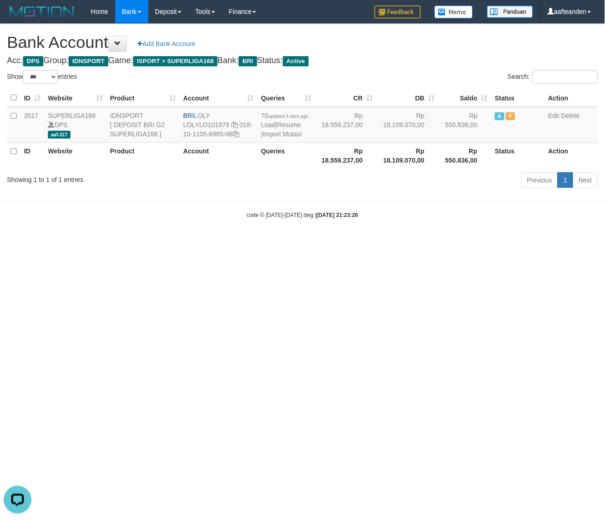
click at [189, 242] on html "Toggle navigation Home Bank Account List Load By Website Group [ISPORT] SUPERLI…" at bounding box center [302, 121] width 605 height 242
select select "***"
click at [269, 134] on link "Import Mutasi" at bounding box center [282, 133] width 39 height 7
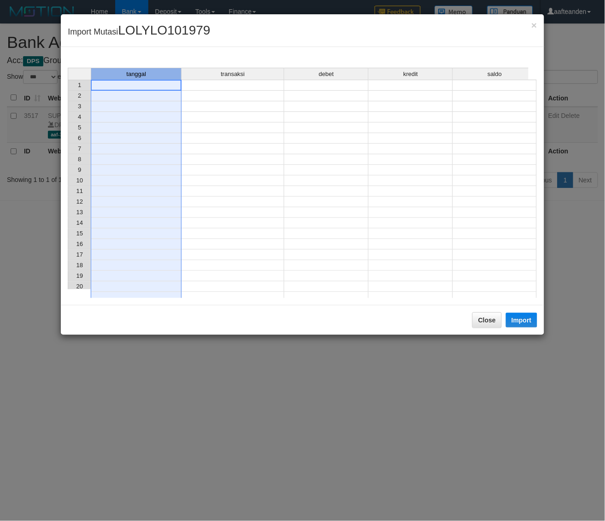
click at [156, 79] on div "tanggal" at bounding box center [136, 74] width 90 height 12
click at [157, 84] on td at bounding box center [136, 85] width 91 height 11
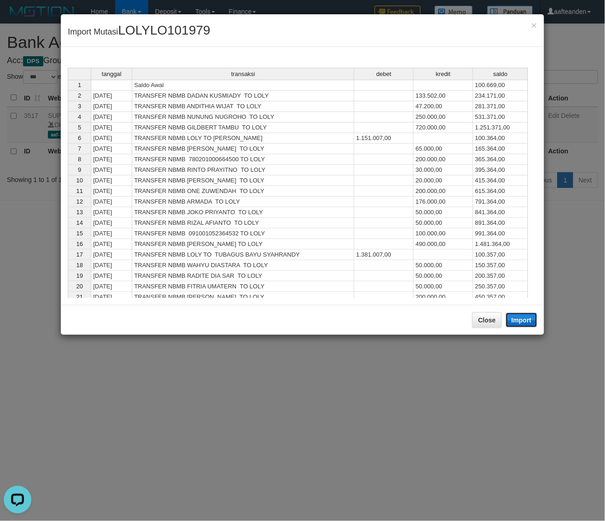
click at [519, 319] on button "Import" at bounding box center [521, 320] width 31 height 15
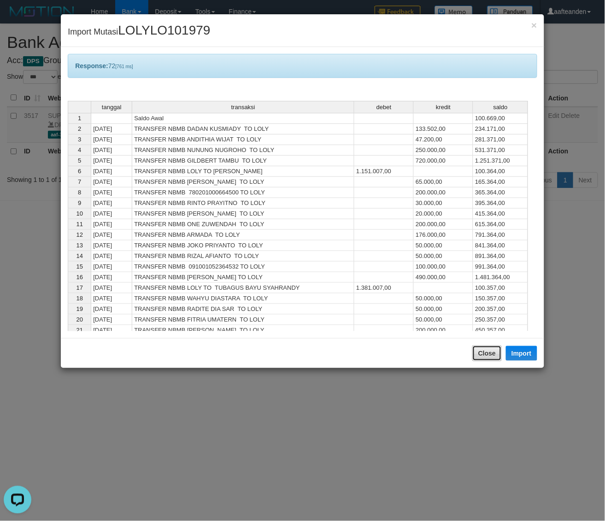
click at [482, 357] on button "Close" at bounding box center [486, 354] width 29 height 16
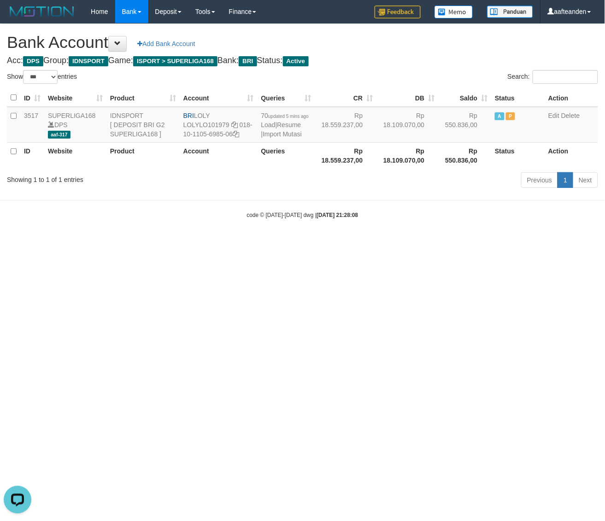
click at [478, 242] on body "Toggle navigation Home Bank Account List Load By Website Group [ISPORT] SUPERLI…" at bounding box center [302, 121] width 605 height 242
click at [478, 242] on html "Toggle navigation Home Bank Account List Load By Website Group [ISPORT] SUPERLI…" at bounding box center [302, 121] width 605 height 242
select select "***"
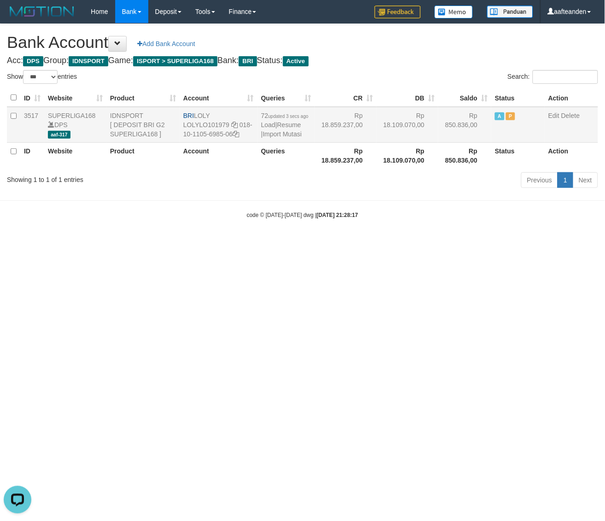
drag, startPoint x: 195, startPoint y: 112, endPoint x: 217, endPoint y: 114, distance: 22.2
click at [217, 114] on td "BRI LOLY LOLYLO101979 018-10-1105-6985-06" at bounding box center [219, 125] width 78 height 36
copy td "LOLY"
drag, startPoint x: 238, startPoint y: 127, endPoint x: 244, endPoint y: 136, distance: 11.2
click at [244, 136] on td "BRI LOLY LOLYLO101979 018-10-1105-6985-06" at bounding box center [219, 125] width 78 height 36
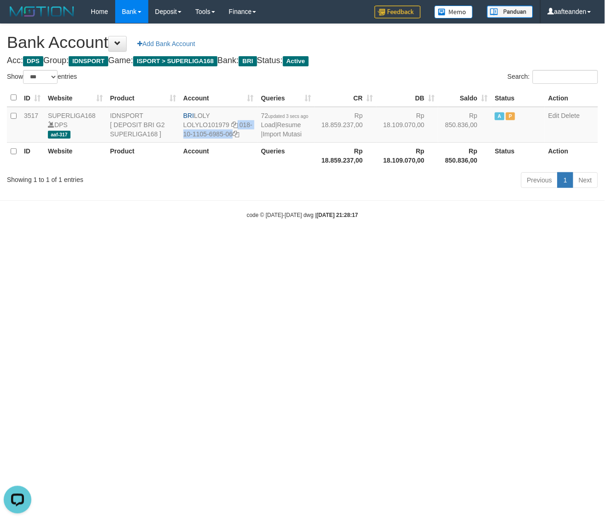
copy td "018-10-1105-6985-06"
click at [316, 242] on html "Toggle navigation Home Bank Account List Load By Website Group [ISPORT] SUPERLI…" at bounding box center [302, 121] width 605 height 242
select select "***"
click at [267, 134] on link "Import Mutasi" at bounding box center [282, 133] width 39 height 7
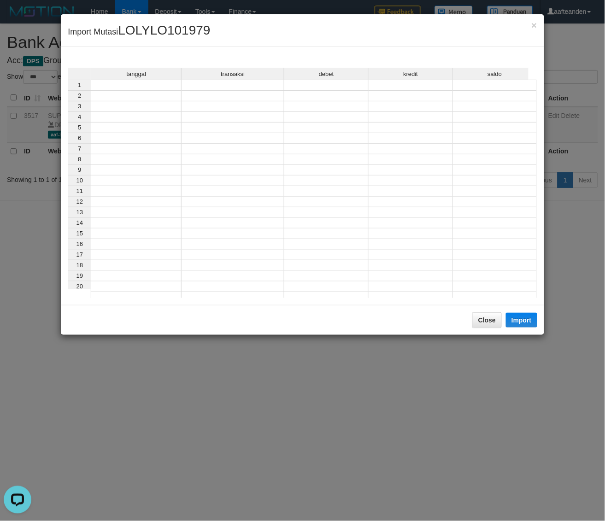
click at [151, 88] on td at bounding box center [136, 85] width 91 height 11
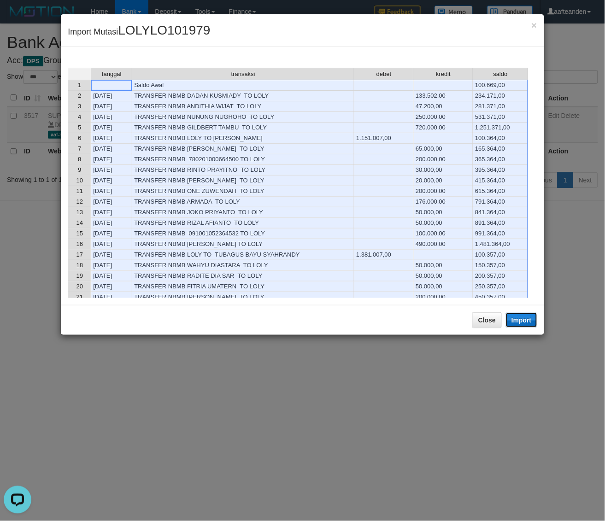
click at [522, 321] on button "Import" at bounding box center [521, 320] width 31 height 15
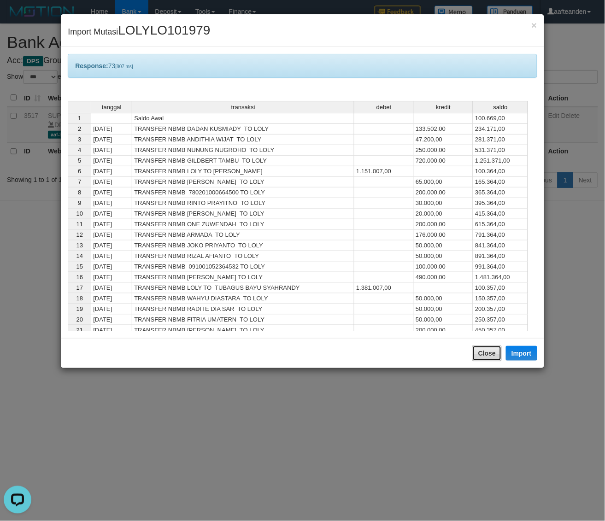
click at [478, 352] on button "Close" at bounding box center [486, 354] width 29 height 16
click at [478, 242] on body "Toggle navigation Home Bank Account List Load By Website Group [ISPORT] SUPERLI…" at bounding box center [302, 121] width 605 height 242
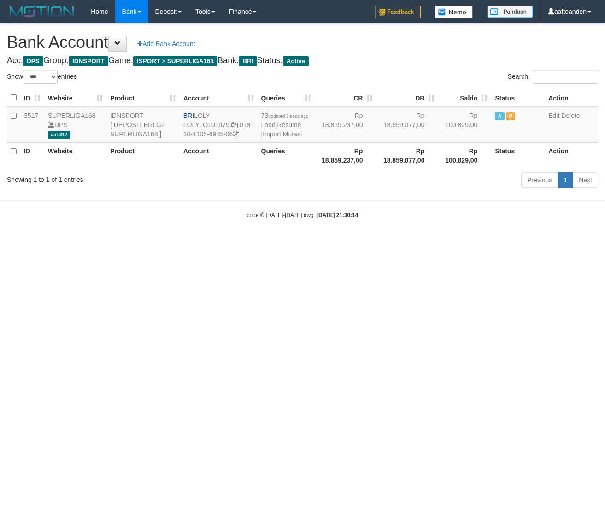
select select "***"
click at [227, 242] on html "Toggle navigation Home Bank Account List Load By Website Group [ISPORT] SUPERLI…" at bounding box center [302, 121] width 605 height 242
select select "***"
click at [267, 133] on link "Import Mutasi" at bounding box center [282, 133] width 39 height 7
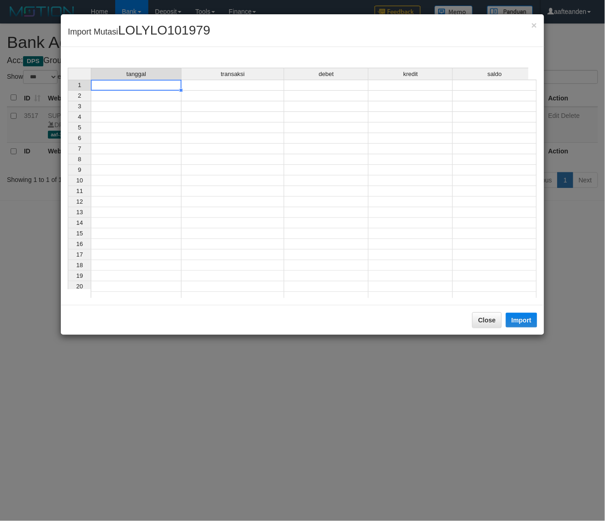
click at [68, 90] on div "tanggal transaksi debet kredit saldo 1 2 3 4 5 6 7 8 9 10 11 12 13 14 15 16 17 …" at bounding box center [68, 185] width 0 height 235
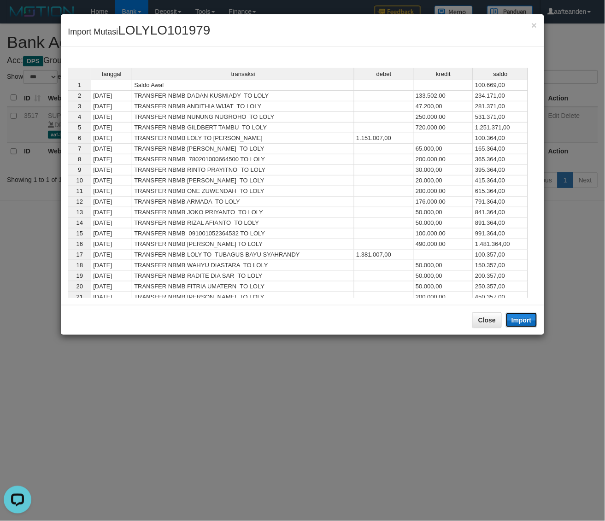
click at [525, 317] on button "Import" at bounding box center [521, 320] width 31 height 15
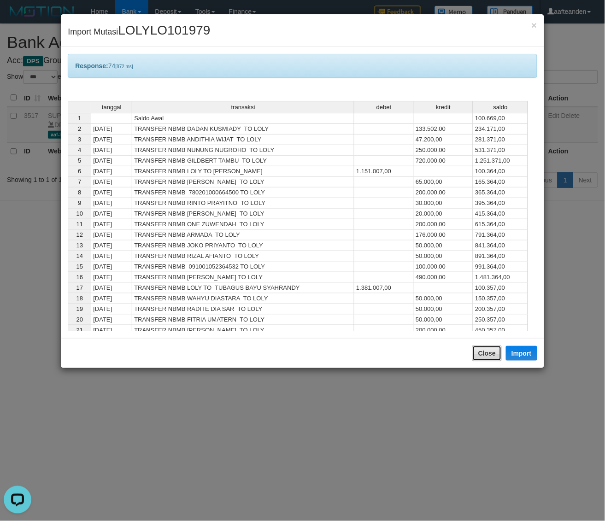
click at [485, 357] on button "Close" at bounding box center [486, 354] width 29 height 16
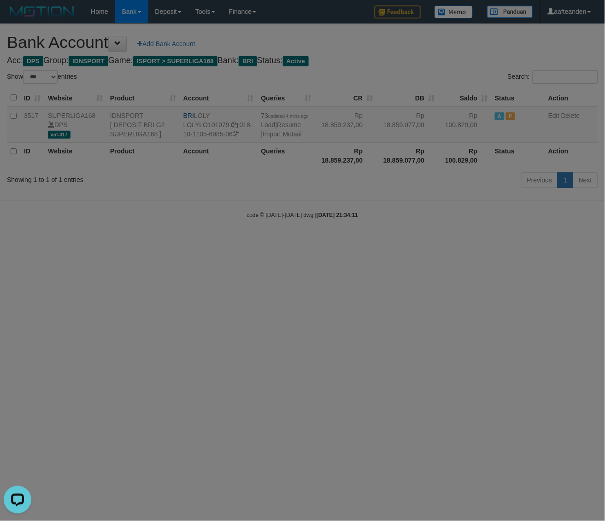
click at [485, 242] on body "Toggle navigation Home Bank Account List Load By Website Group [ISPORT] SUPERLI…" at bounding box center [302, 121] width 605 height 242
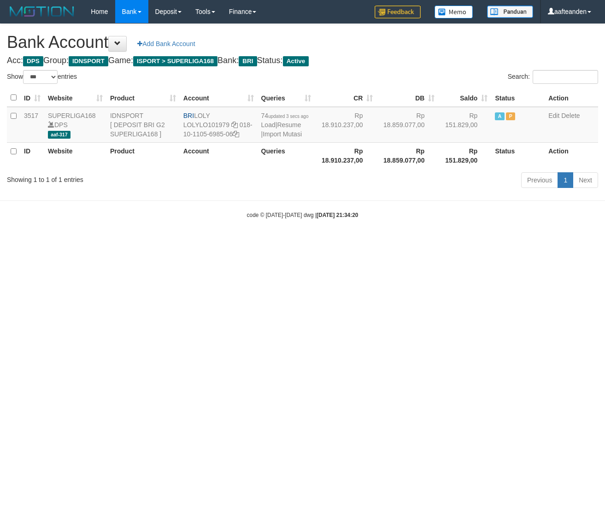
select select "***"
click at [252, 242] on html "Toggle navigation Home Bank Account List Load By Website Group [ISPORT] SUPERLI…" at bounding box center [302, 121] width 605 height 242
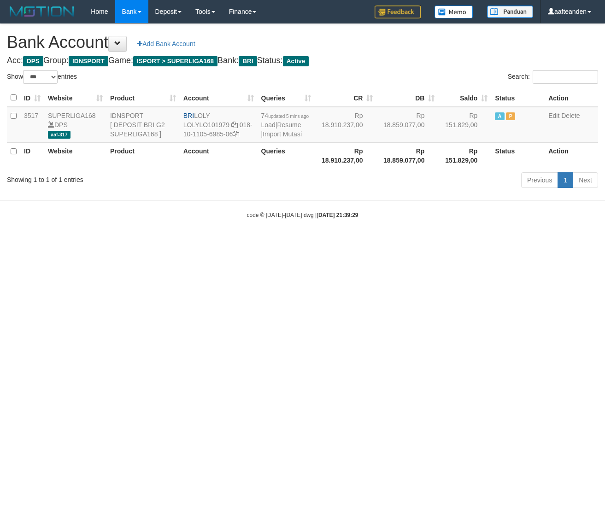
select select "***"
click at [270, 135] on link "Import Mutasi" at bounding box center [282, 133] width 39 height 7
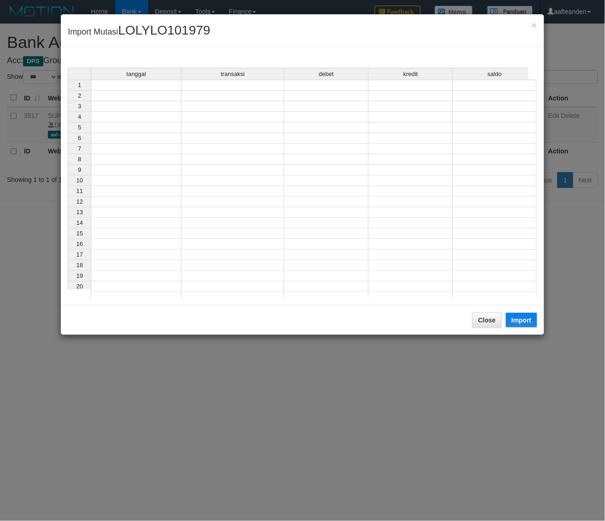
click at [166, 82] on td at bounding box center [136, 85] width 91 height 11
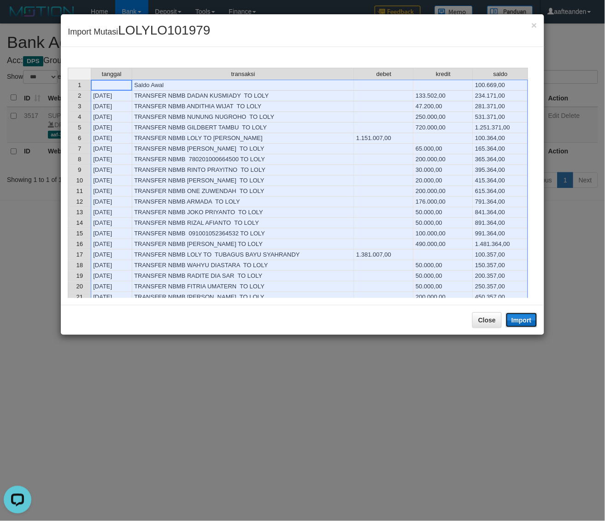
click at [520, 319] on button "Import" at bounding box center [521, 320] width 31 height 15
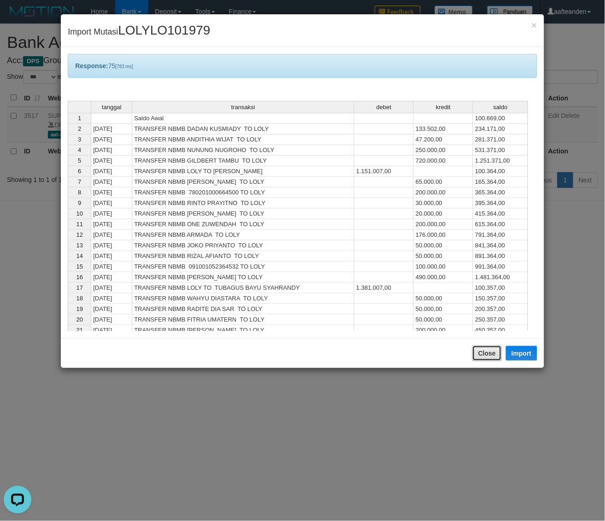
click at [487, 355] on button "Close" at bounding box center [486, 354] width 29 height 16
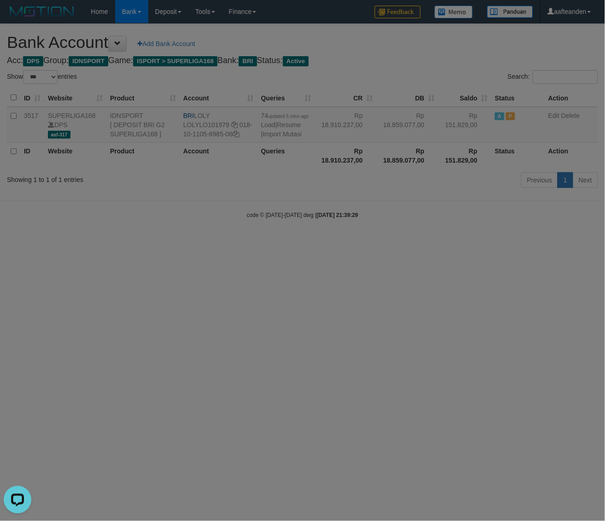
click at [487, 242] on body "Toggle navigation Home Bank Account List Load By Website Group [ISPORT] SUPERLI…" at bounding box center [302, 121] width 605 height 242
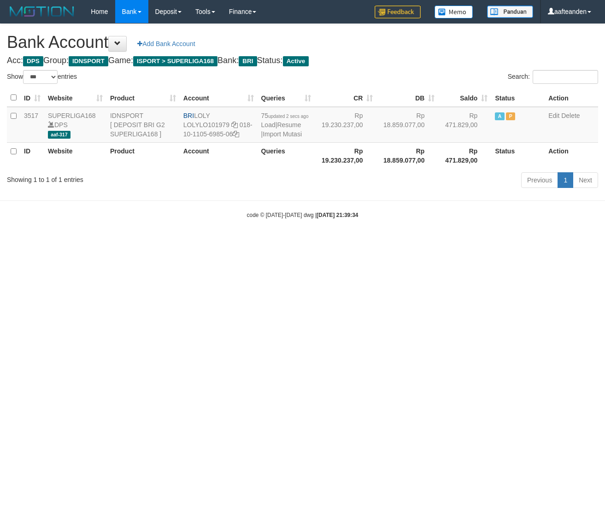
select select "***"
click at [273, 242] on html "Toggle navigation Home Bank Account List Load By Website Group [ISPORT] SUPERLI…" at bounding box center [302, 121] width 605 height 242
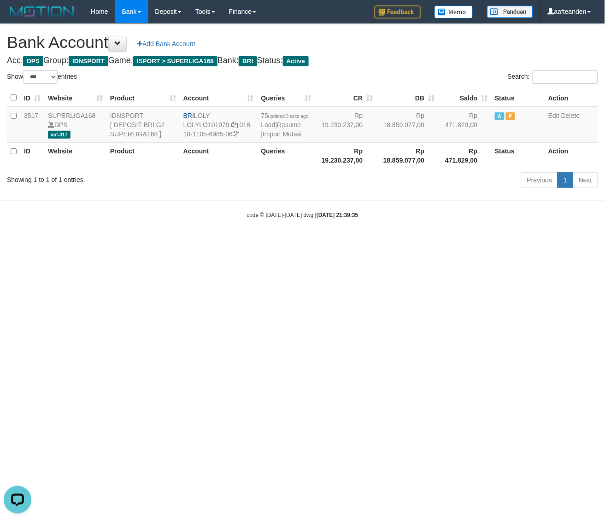
drag, startPoint x: 273, startPoint y: 362, endPoint x: 273, endPoint y: 352, distance: 10.1
click at [273, 242] on html "Toggle navigation Home Bank Account List Load By Website Group [ISPORT] SUPERLI…" at bounding box center [302, 121] width 605 height 242
select select "***"
click at [265, 134] on link "Import Mutasi" at bounding box center [282, 133] width 39 height 7
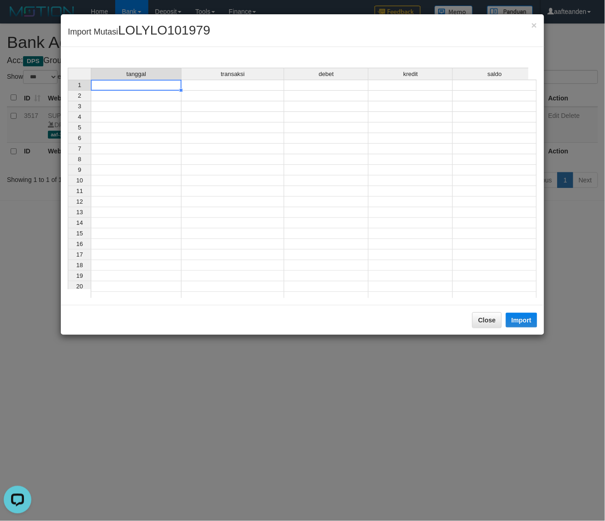
click at [164, 85] on td at bounding box center [136, 85] width 91 height 11
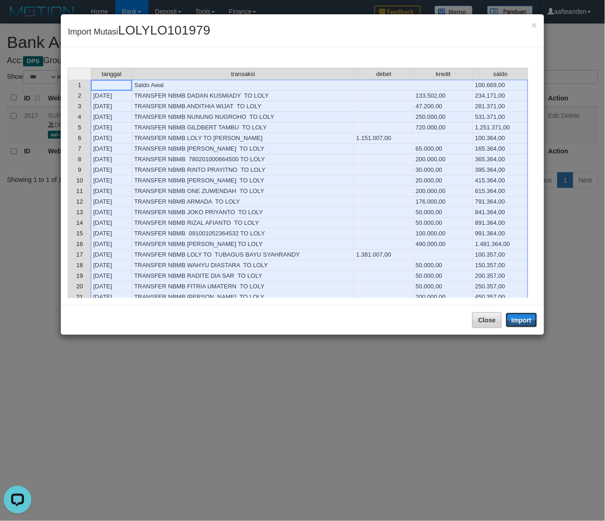
click at [523, 319] on button "Import" at bounding box center [521, 320] width 31 height 15
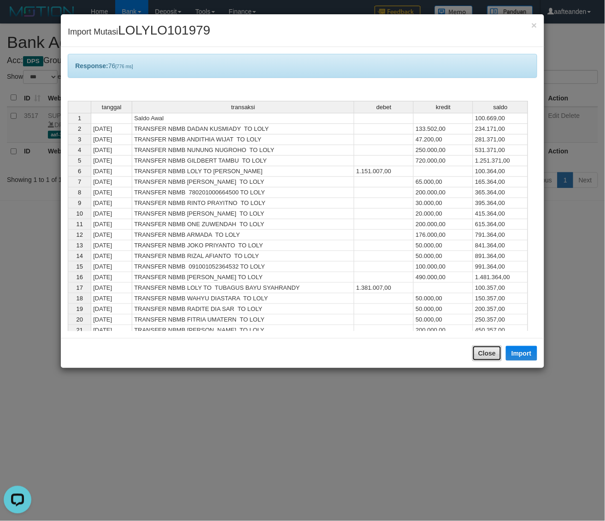
click at [481, 353] on button "Close" at bounding box center [486, 354] width 29 height 16
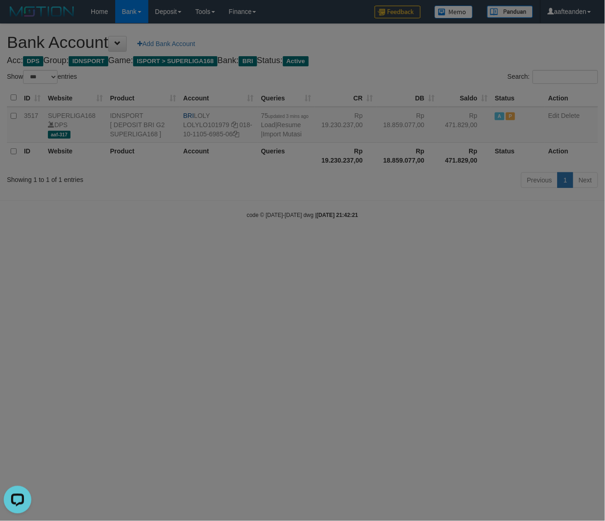
click at [481, 242] on body "Toggle navigation Home Bank Account List Load By Website Group [ISPORT] SUPERLI…" at bounding box center [302, 121] width 605 height 242
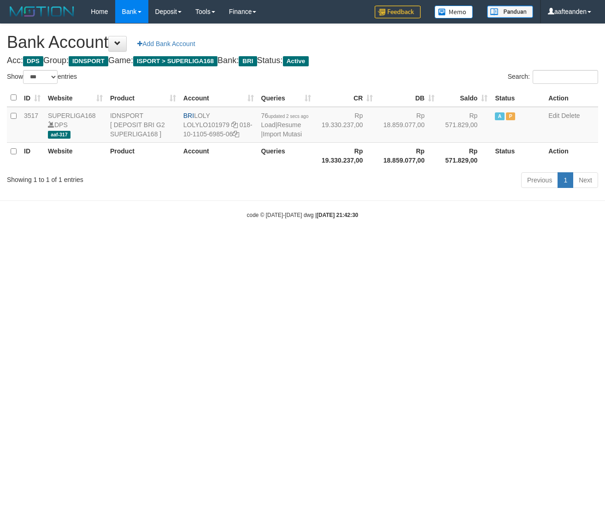
select select "***"
click at [301, 242] on html "Toggle navigation Home Bank Account List Load By Website Group [ISPORT] SUPERLI…" at bounding box center [302, 121] width 605 height 242
select select "***"
click at [270, 134] on link "Import Mutasi" at bounding box center [282, 133] width 39 height 7
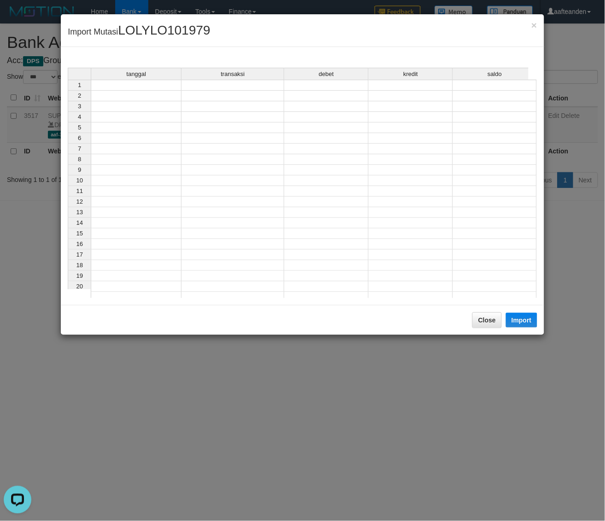
click at [146, 82] on td at bounding box center [136, 85] width 91 height 11
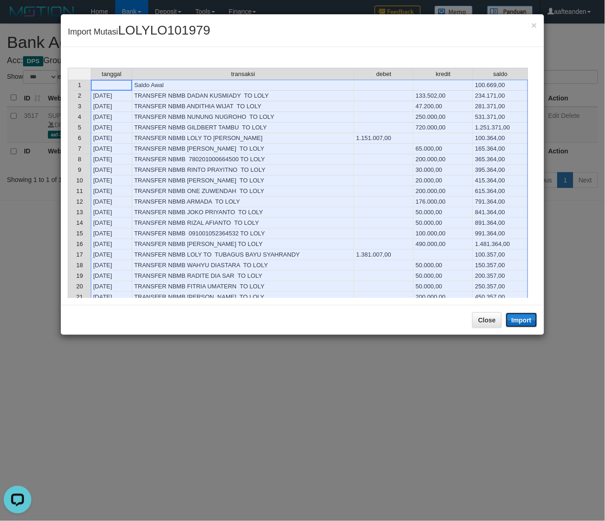
click at [521, 325] on button "Import" at bounding box center [521, 320] width 31 height 15
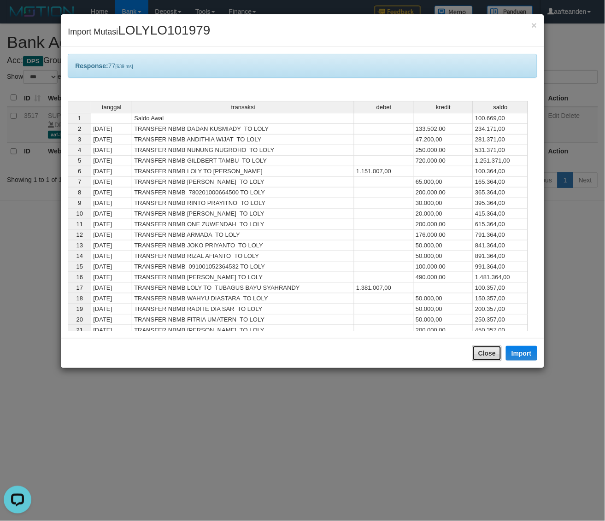
click at [477, 355] on button "Close" at bounding box center [486, 354] width 29 height 16
click at [477, 242] on body "Toggle navigation Home Bank Account List Load By Website Group [ISPORT] SUPERLI…" at bounding box center [302, 121] width 605 height 242
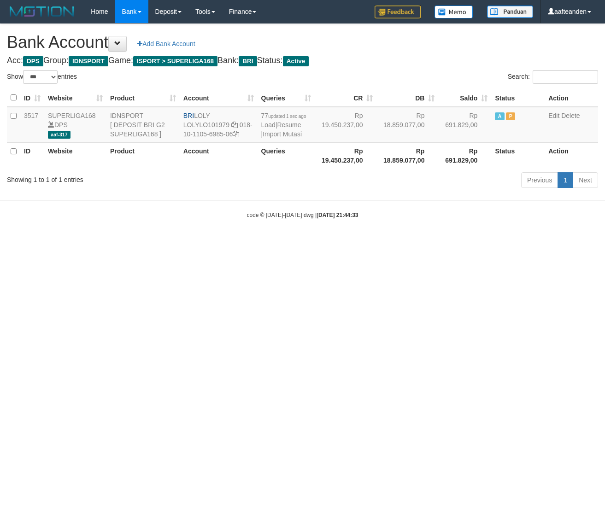
select select "***"
drag, startPoint x: 196, startPoint y: 115, endPoint x: 249, endPoint y: 117, distance: 53.0
click at [227, 114] on td "BRI LOLY LOLYLO101979 018-10-1105-6985-06" at bounding box center [219, 125] width 78 height 36
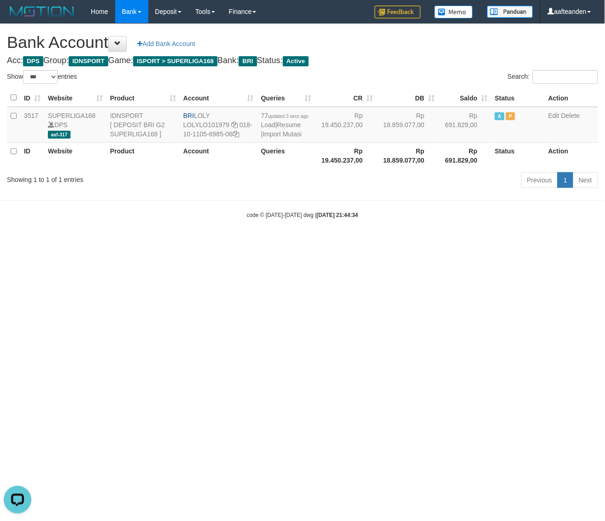
copy td "LOLY"
drag, startPoint x: 238, startPoint y: 125, endPoint x: 242, endPoint y: 133, distance: 9.1
click at [242, 133] on td "BRI LOLY LOLYLO101979 018-10-1105-6985-06" at bounding box center [219, 125] width 78 height 36
copy td "018-10-1105-6985-06"
drag, startPoint x: 210, startPoint y: 341, endPoint x: 199, endPoint y: 282, distance: 60.8
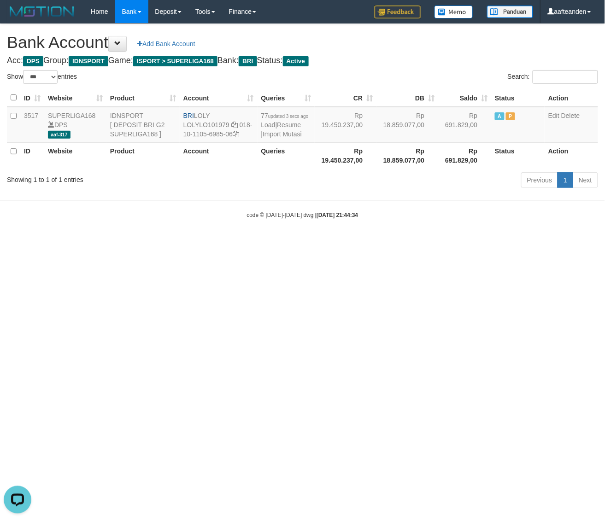
click at [206, 242] on html "Toggle navigation Home Bank Account List Load By Website Group [ISPORT] SUPERLI…" at bounding box center [302, 121] width 605 height 242
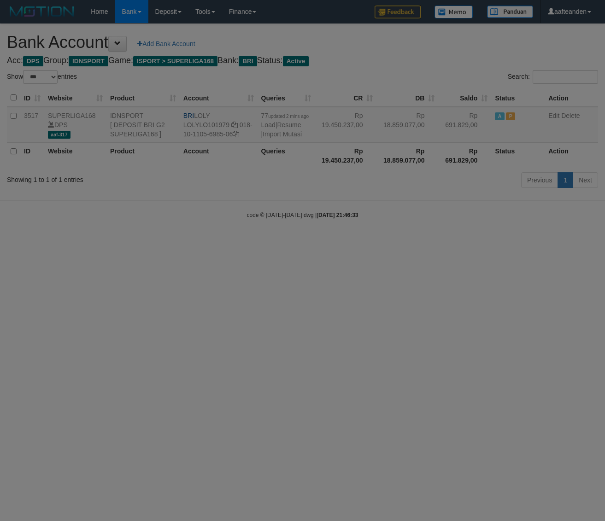
select select "***"
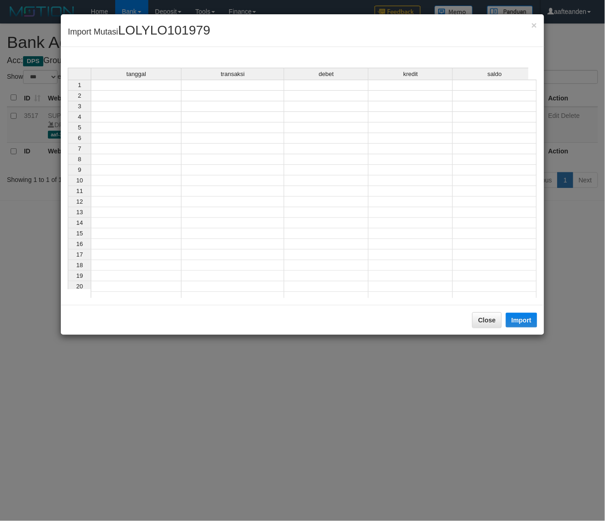
click at [170, 87] on td at bounding box center [136, 85] width 91 height 11
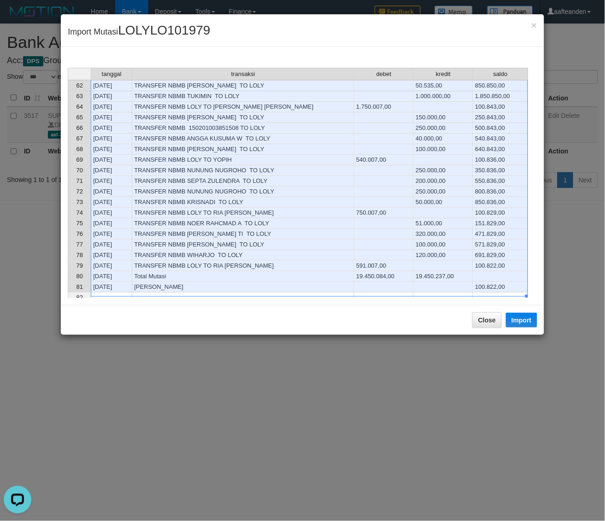
scroll to position [691, 0]
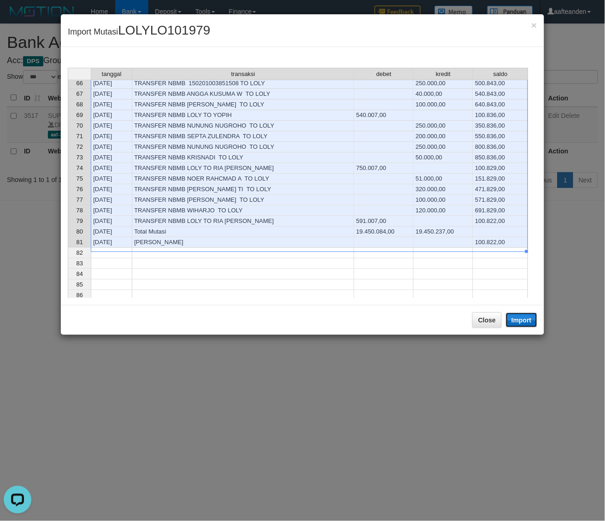
click at [528, 323] on button "Import" at bounding box center [521, 320] width 31 height 15
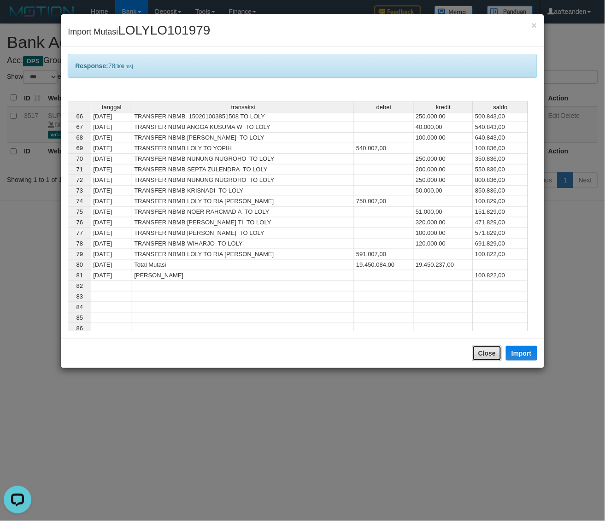
click at [481, 358] on button "Close" at bounding box center [486, 354] width 29 height 16
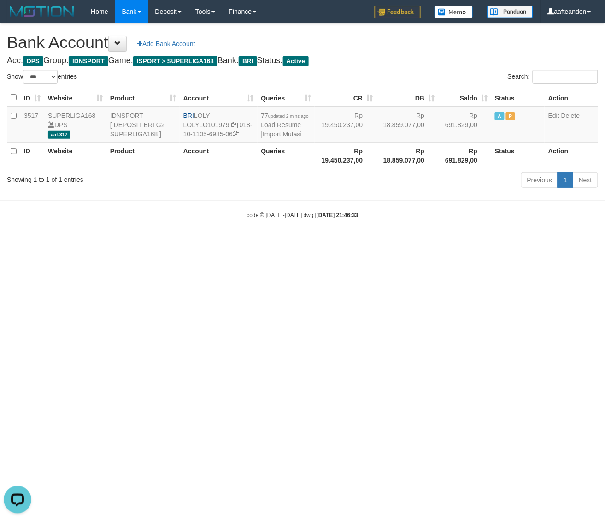
click at [481, 358] on div at bounding box center [302, 260] width 605 height 521
click at [481, 242] on html "Toggle navigation Home Bank Account List Load By Website Group [ISPORT] SUPERLI…" at bounding box center [302, 121] width 605 height 242
select select "***"
click at [263, 242] on html "Toggle navigation Home Bank Account List Load By Website Group [ISPORT] SUPERLI…" at bounding box center [302, 121] width 605 height 242
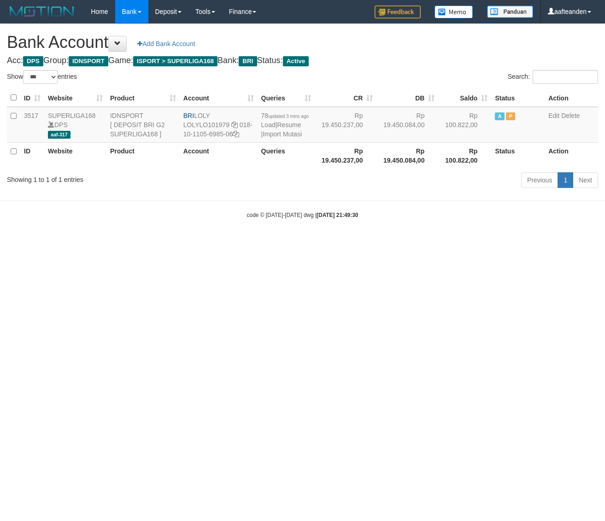
select select "***"
click at [265, 135] on link "Import Mutasi" at bounding box center [282, 133] width 39 height 7
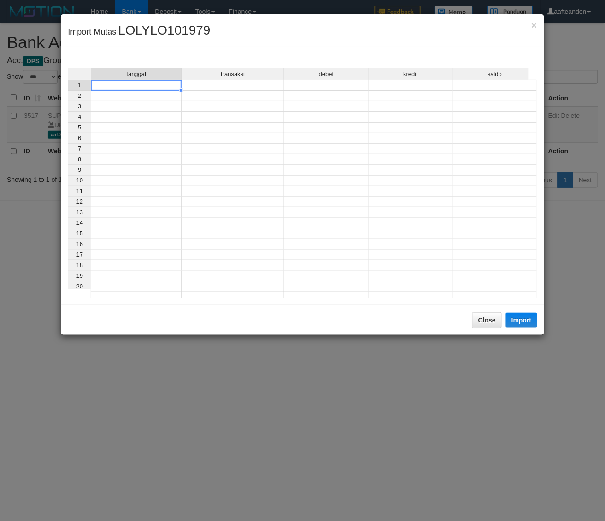
click at [151, 88] on td at bounding box center [136, 85] width 91 height 11
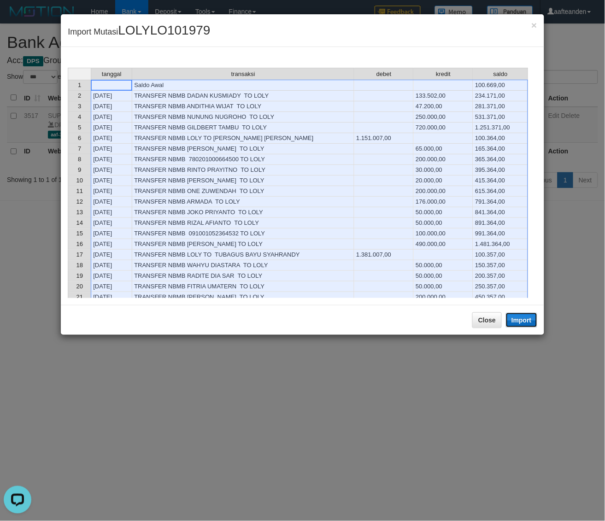
click at [521, 319] on button "Import" at bounding box center [521, 320] width 31 height 15
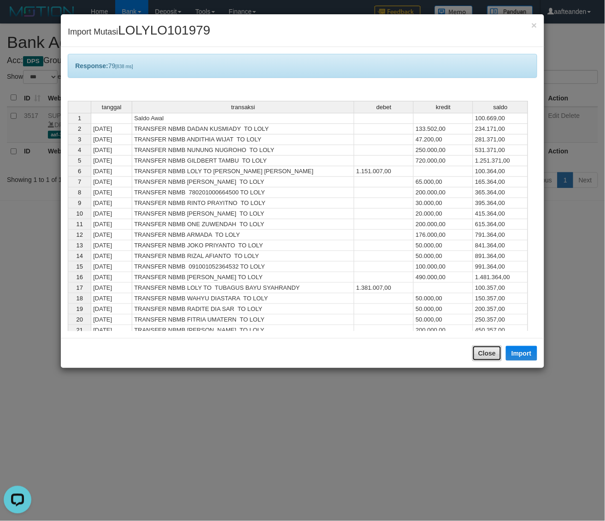
click at [486, 347] on button "Close" at bounding box center [486, 354] width 29 height 16
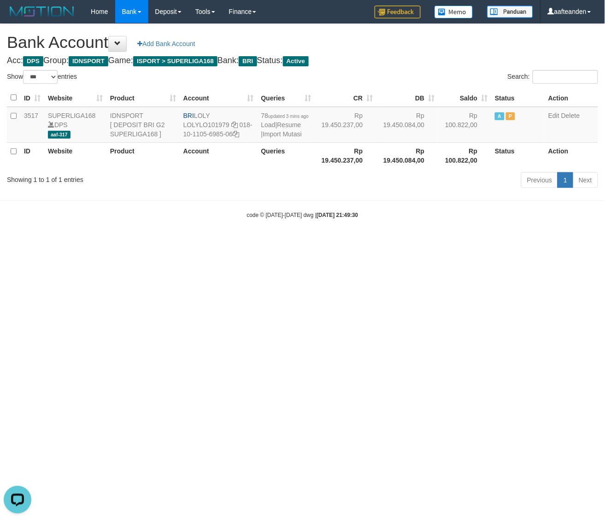
click at [477, 242] on html "Toggle navigation Home Bank Account List Load By Website Group [ISPORT] SUPERLI…" at bounding box center [302, 121] width 605 height 242
select select "***"
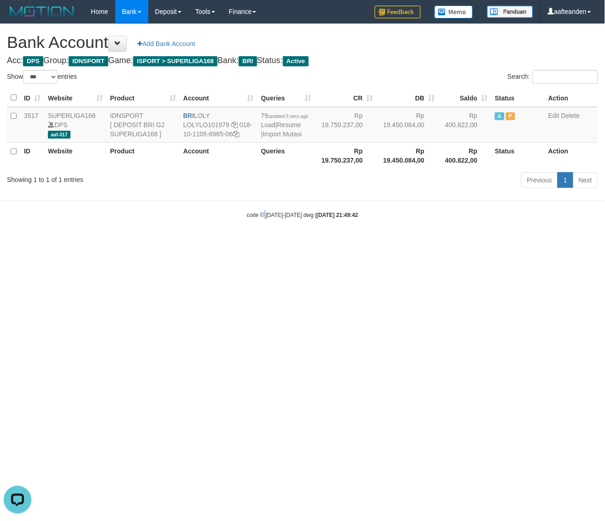
drag, startPoint x: 265, startPoint y: 328, endPoint x: 268, endPoint y: 323, distance: 5.4
click at [268, 242] on html "Toggle navigation Home Bank Account List Load By Website Group [ISPORT] SUPERLI…" at bounding box center [302, 121] width 605 height 242
select select "***"
click at [267, 129] on link "Load" at bounding box center [268, 124] width 14 height 7
click at [286, 242] on html "Toggle navigation Home Bank Account List Load By Website Group [ISPORT] SUPERLI…" at bounding box center [302, 121] width 605 height 242
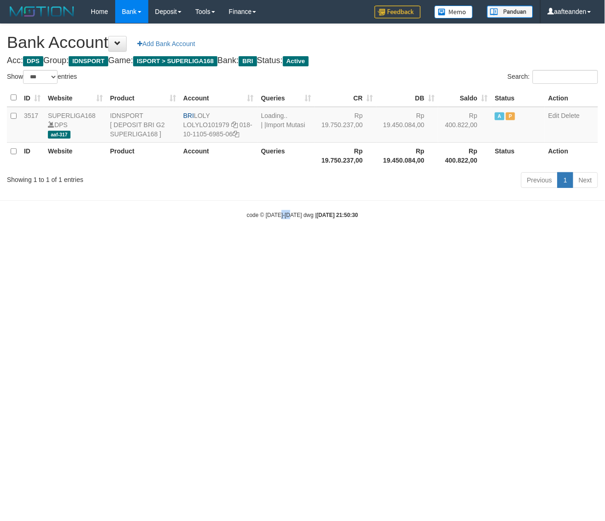
drag, startPoint x: 286, startPoint y: 331, endPoint x: 290, endPoint y: 328, distance: 5.3
click at [290, 242] on html "Toggle navigation Home Bank Account List Load By Website Group [ISPORT] SUPERLI…" at bounding box center [302, 121] width 605 height 242
select select "***"
click at [273, 138] on link "Import Mutasi" at bounding box center [282, 133] width 39 height 7
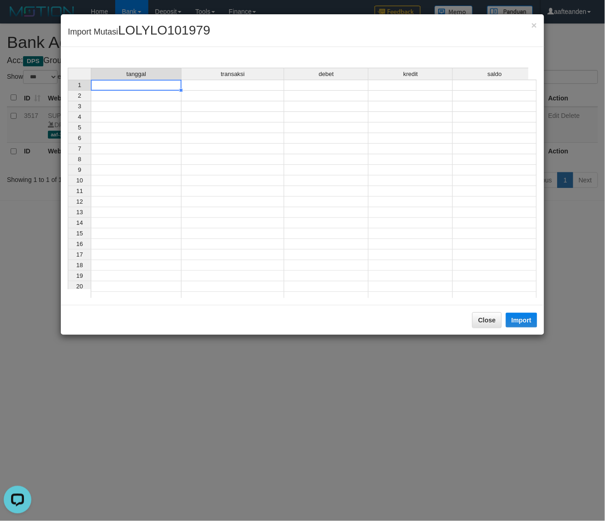
click at [136, 86] on td at bounding box center [136, 85] width 91 height 11
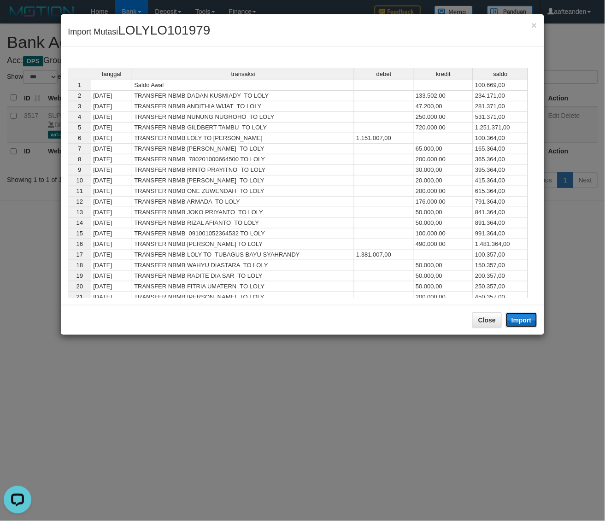
click at [525, 316] on button "Import" at bounding box center [521, 320] width 31 height 15
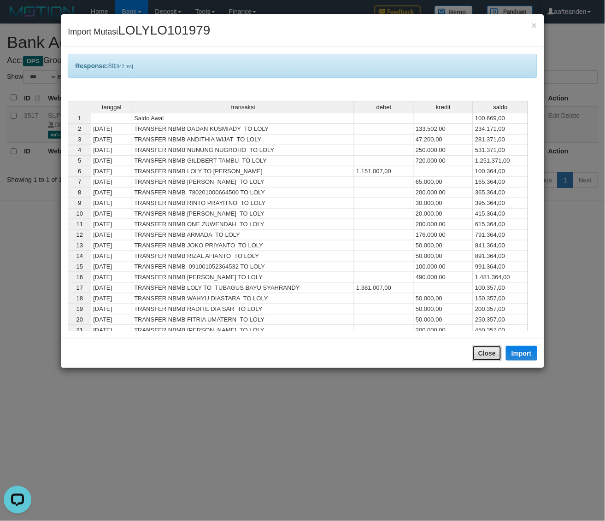
click at [485, 351] on button "Close" at bounding box center [486, 354] width 29 height 16
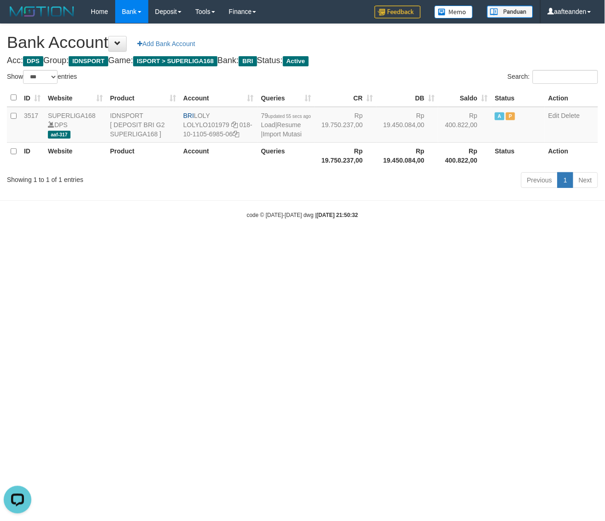
click at [485, 242] on body "Toggle navigation Home Bank Account List Load By Website Group [ISPORT] SUPERLI…" at bounding box center [302, 121] width 605 height 242
select select "***"
drag, startPoint x: 194, startPoint y: 114, endPoint x: 233, endPoint y: 116, distance: 38.3
click at [233, 116] on td "BRI LOLY LOLYLO101979 018-10-1105-6985-06" at bounding box center [219, 125] width 78 height 36
copy td "LOLY"
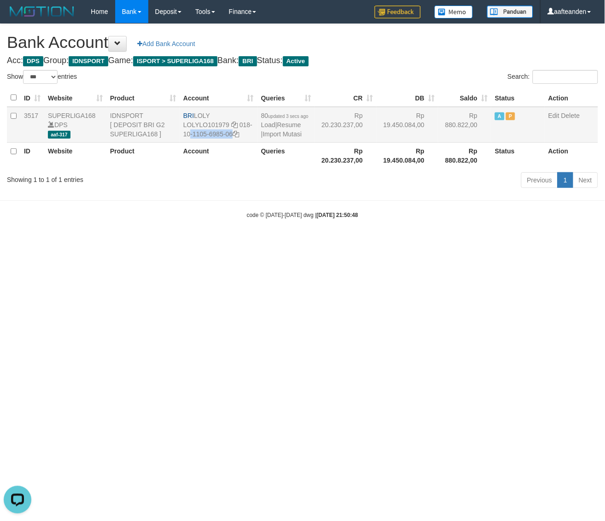
drag, startPoint x: 240, startPoint y: 126, endPoint x: 245, endPoint y: 140, distance: 14.7
click at [245, 140] on td "BRI LOLY LOLYLO101979 018-10-1105-6985-06" at bounding box center [219, 125] width 78 height 36
copy td "018-10-1105-6985-06"
click at [199, 242] on html "Toggle navigation Home Bank Account List Load By Website Group [ISPORT] SUPERLI…" at bounding box center [302, 121] width 605 height 242
drag, startPoint x: 201, startPoint y: 311, endPoint x: 237, endPoint y: 254, distance: 68.1
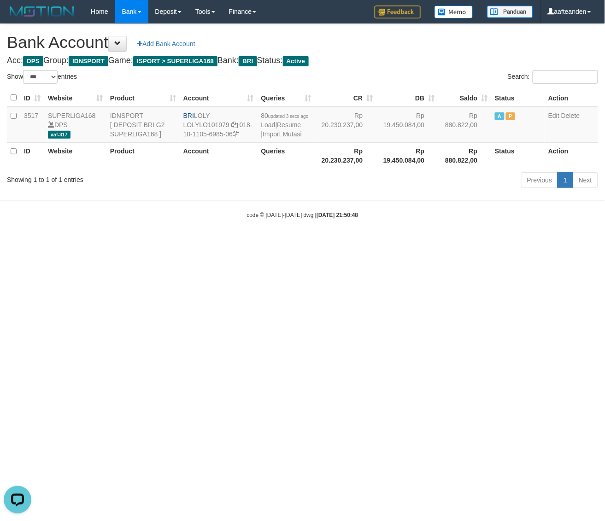
click at [209, 242] on html "Toggle navigation Home Bank Account List Load By Website Group [ISPORT] SUPERLI…" at bounding box center [302, 121] width 605 height 242
select select "***"
drag, startPoint x: 0, startPoint y: 0, endPoint x: 269, endPoint y: 132, distance: 299.2
click at [269, 132] on link "Import Mutasi" at bounding box center [282, 133] width 39 height 7
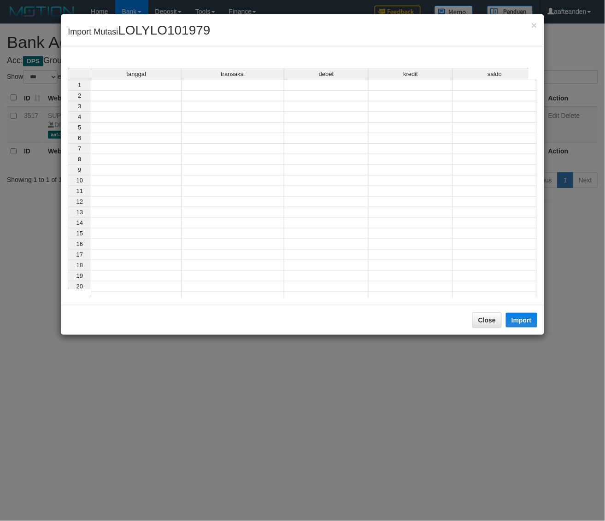
click at [134, 88] on td at bounding box center [136, 85] width 91 height 11
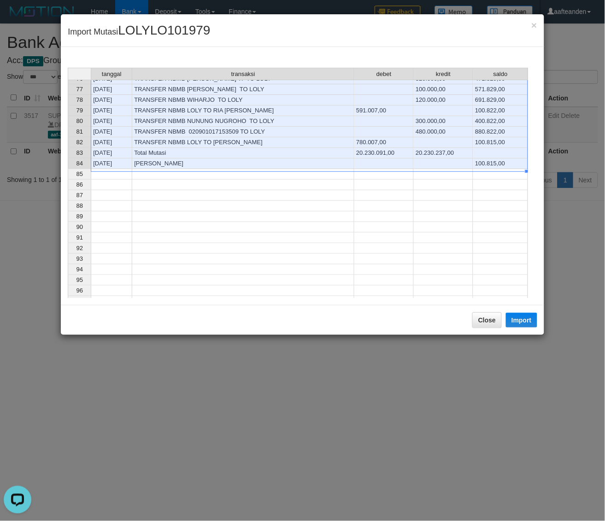
scroll to position [806, 0]
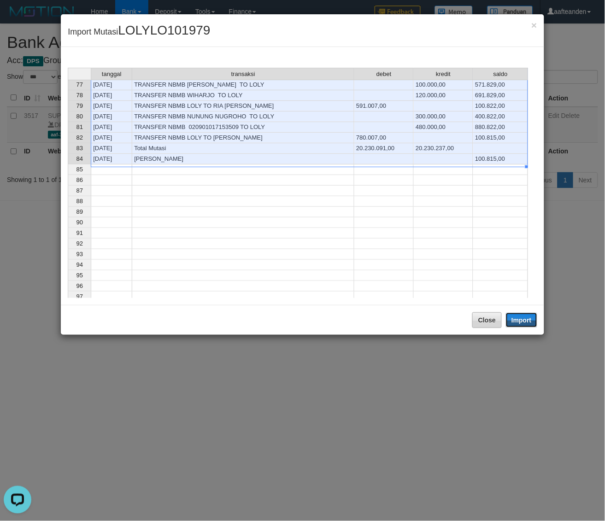
click at [521, 317] on button "Import" at bounding box center [521, 320] width 31 height 15
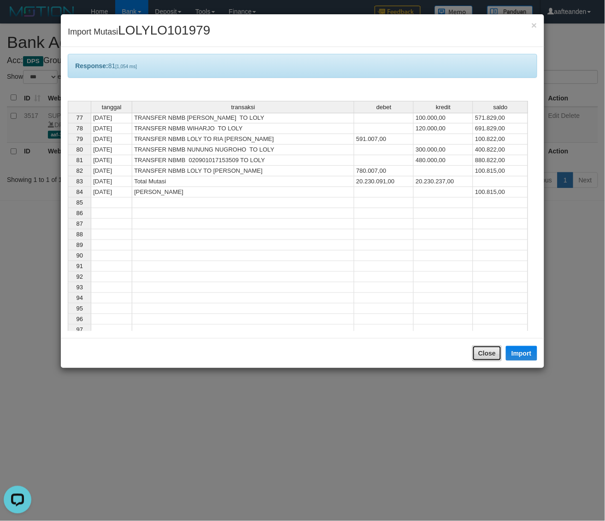
click at [485, 352] on button "Close" at bounding box center [486, 354] width 29 height 16
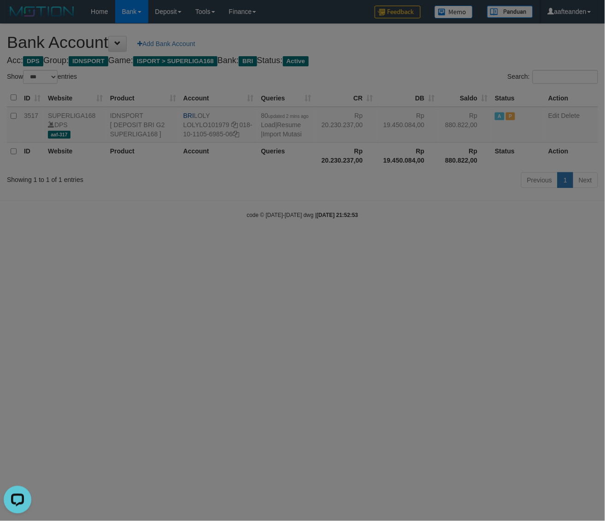
click at [485, 352] on div "× Import Mutasi LOLYLO101979 Response: 81 [1,054 ms] tanggal transaksi debet kr…" at bounding box center [302, 260] width 605 height 521
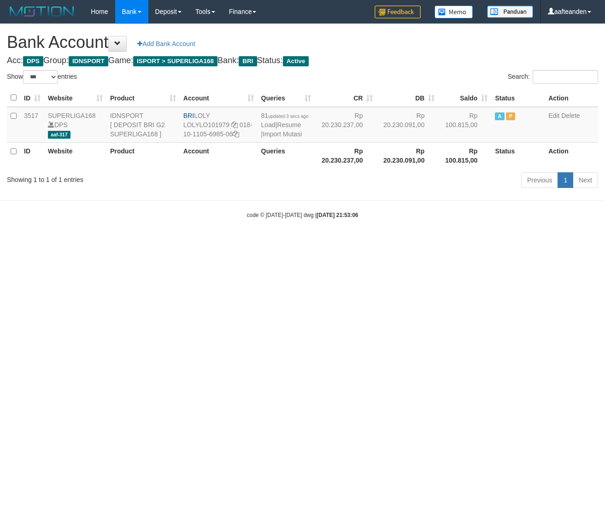
select select "***"
click at [280, 242] on html "Toggle navigation Home Bank Account List Load By Website Group [ISPORT] SUPERLI…" at bounding box center [302, 121] width 605 height 242
drag, startPoint x: 279, startPoint y: 295, endPoint x: 281, endPoint y: 279, distance: 16.2
click at [279, 242] on html "Toggle navigation Home Bank Account List Load By Website Group [ISPORT] SUPERLI…" at bounding box center [302, 121] width 605 height 242
select select "***"
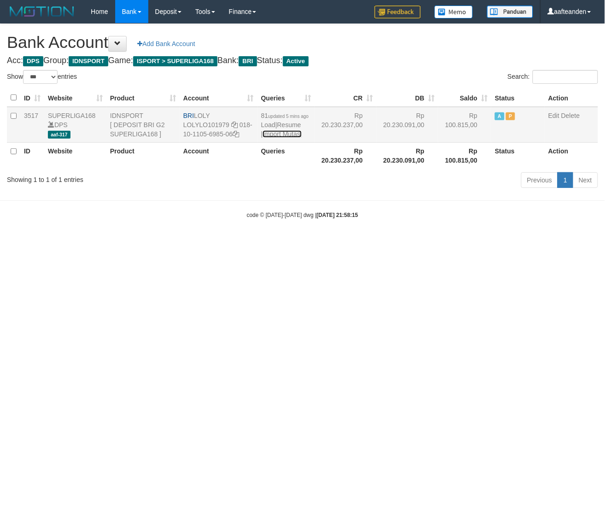
click at [270, 135] on link "Import Mutasi" at bounding box center [282, 133] width 39 height 7
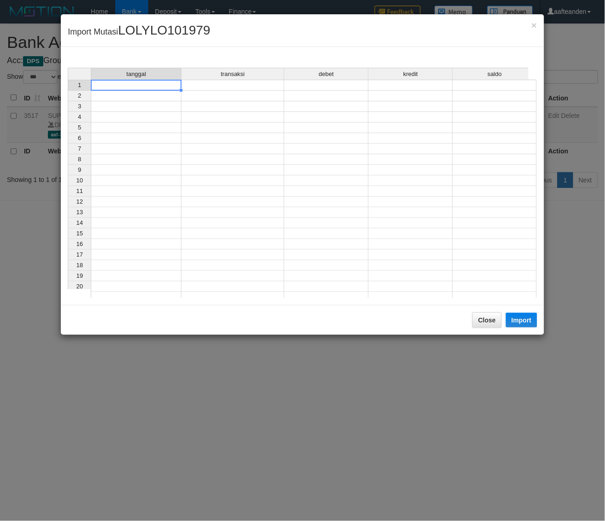
click at [160, 88] on td at bounding box center [136, 85] width 91 height 11
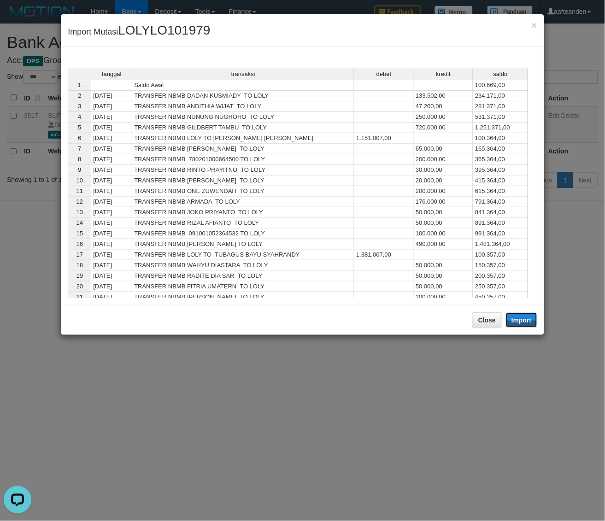
drag, startPoint x: 524, startPoint y: 324, endPoint x: 478, endPoint y: 363, distance: 60.1
click at [524, 325] on button "Import" at bounding box center [521, 320] width 31 height 15
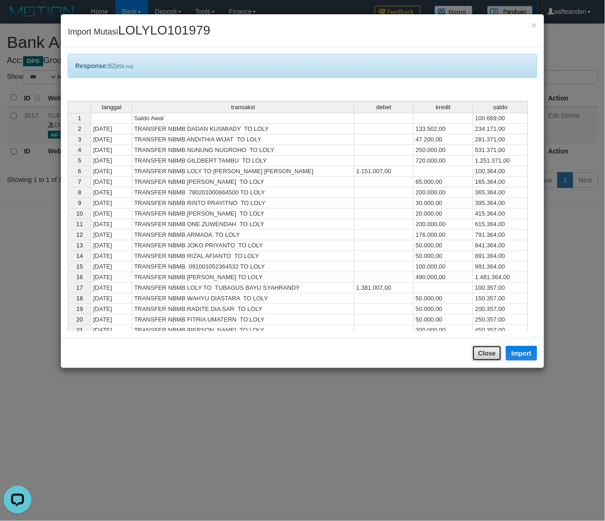
click at [487, 358] on button "Close" at bounding box center [486, 354] width 29 height 16
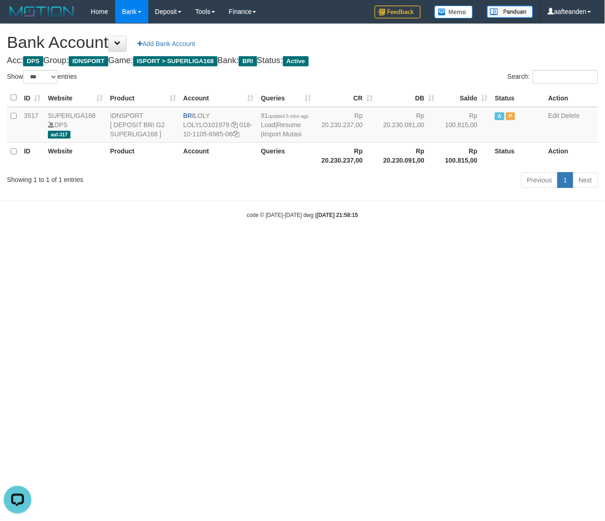
click at [486, 364] on div at bounding box center [302, 260] width 605 height 521
click at [486, 242] on html "Toggle navigation Home Bank Account List Load By Website Group [ISPORT] SUPERLI…" at bounding box center [302, 121] width 605 height 242
click at [485, 242] on html "Toggle navigation Home Bank Account List Load By Website Group [ISPORT] SUPERLI…" at bounding box center [302, 121] width 605 height 242
select select "***"
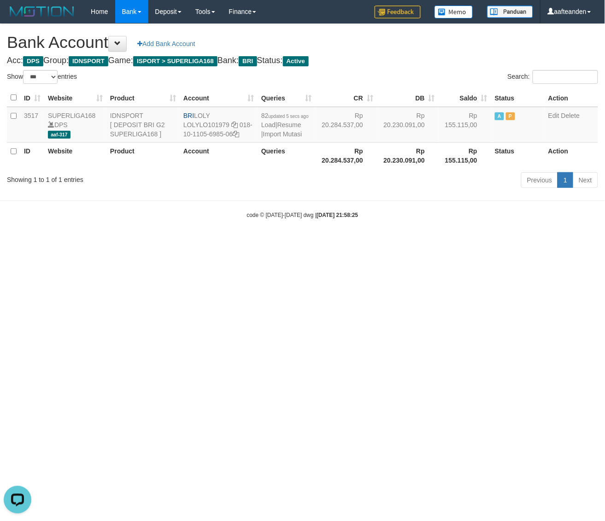
click at [282, 242] on html "Toggle navigation Home Bank Account List Load By Website Group [ISPORT] SUPERLI…" at bounding box center [302, 121] width 605 height 242
select select "***"
click at [471, 242] on html "Toggle navigation Home Bank Account List Load By Website Group [ISPORT] SUPERLI…" at bounding box center [302, 121] width 605 height 242
select select "***"
drag, startPoint x: 235, startPoint y: 323, endPoint x: 252, endPoint y: 213, distance: 111.0
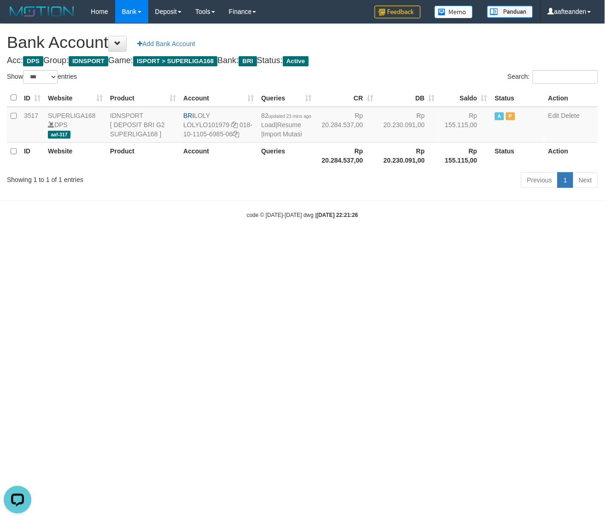
click at [234, 242] on html "Toggle navigation Home Bank Account List Load By Website Group [ISPORT] SUPERLI…" at bounding box center [302, 121] width 605 height 242
select select "***"
click at [268, 138] on link "Import Mutasi" at bounding box center [282, 133] width 39 height 7
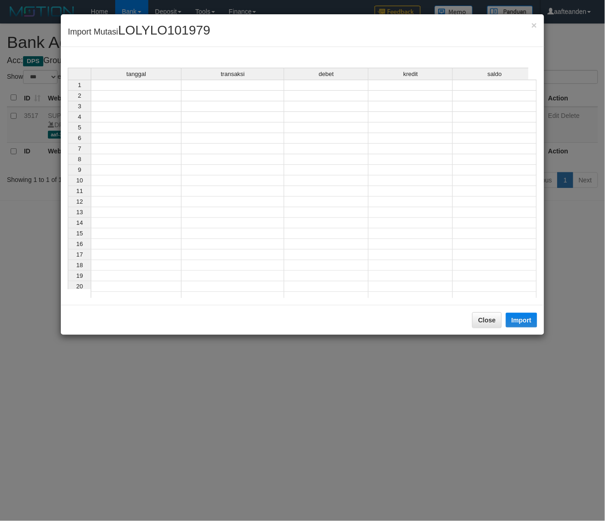
click at [155, 85] on td at bounding box center [136, 85] width 91 height 11
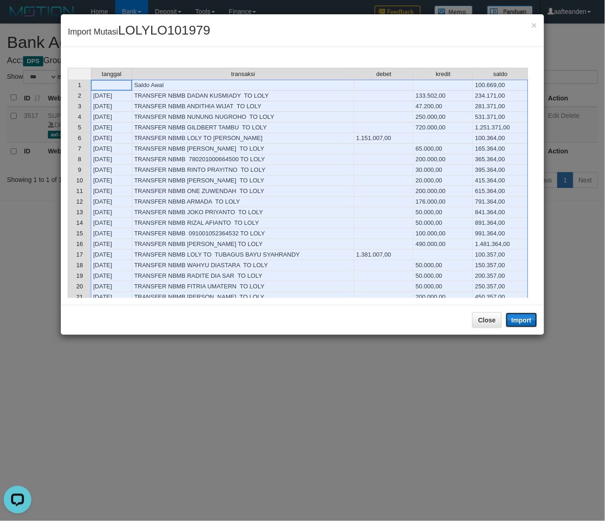
click at [522, 319] on button "Import" at bounding box center [521, 320] width 31 height 15
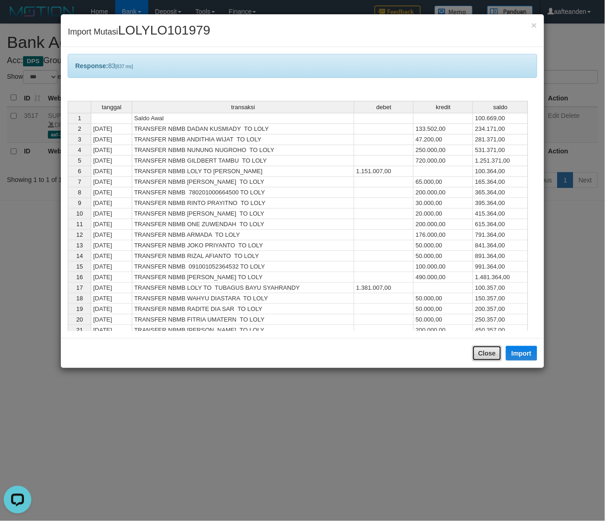
click at [489, 356] on button "Close" at bounding box center [486, 354] width 29 height 16
click at [488, 242] on body "Toggle navigation Home Bank Account List Load By Website Group [ISPORT] SUPERLI…" at bounding box center [302, 121] width 605 height 242
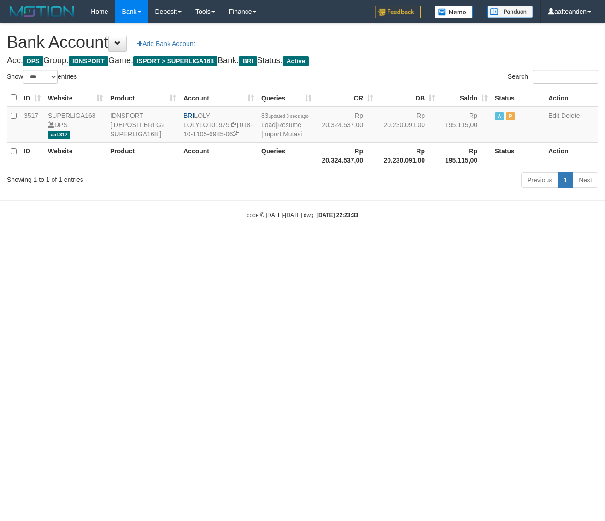
select select "***"
click at [365, 242] on html "Toggle navigation Home Bank Account List Load By Website Group [ISPORT] SUPERLI…" at bounding box center [302, 121] width 605 height 242
